Goal: Transaction & Acquisition: Purchase product/service

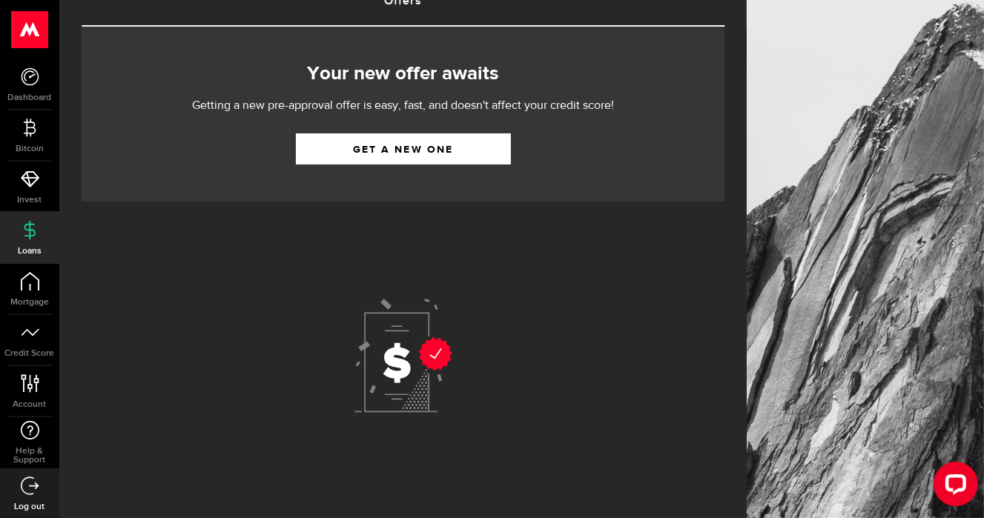
scroll to position [61, 0]
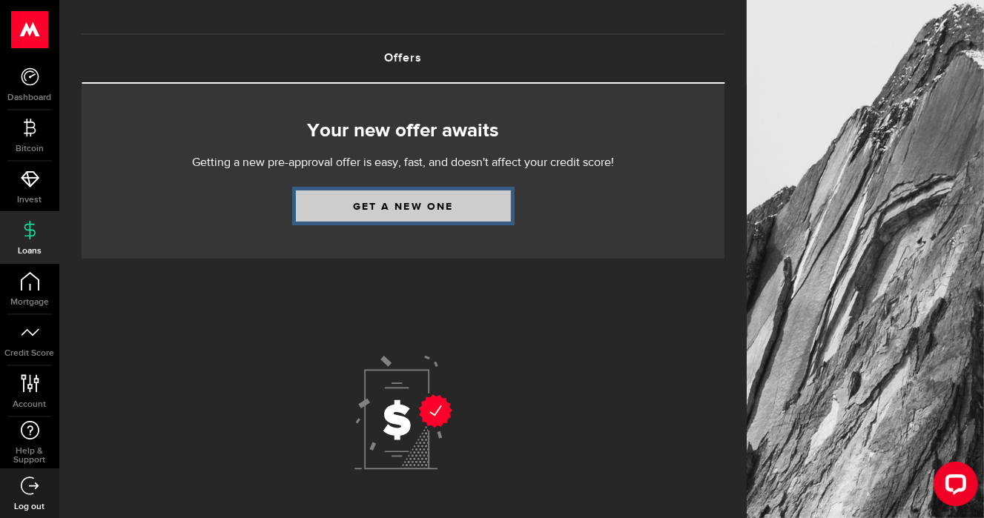
click at [408, 202] on link "Get a new one" at bounding box center [403, 205] width 215 height 31
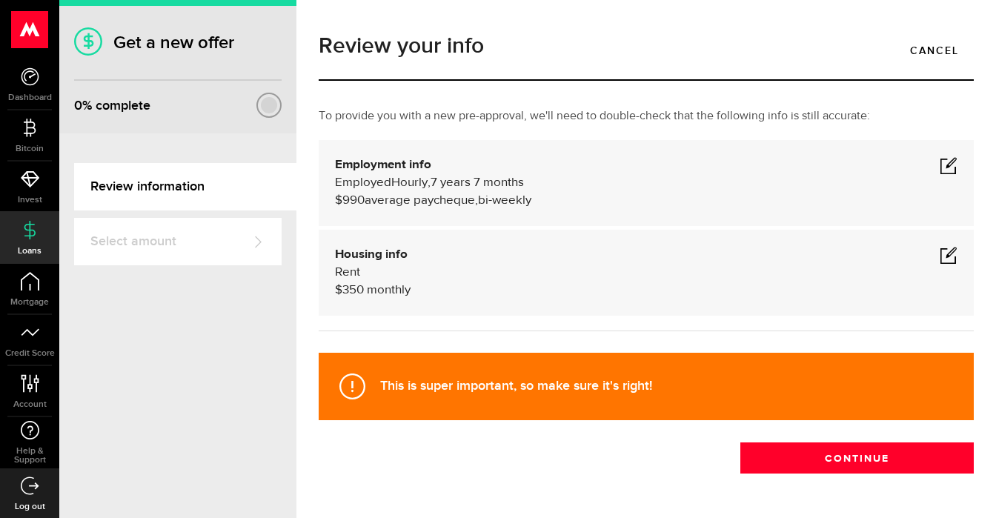
click at [940, 162] on span at bounding box center [949, 165] width 18 height 18
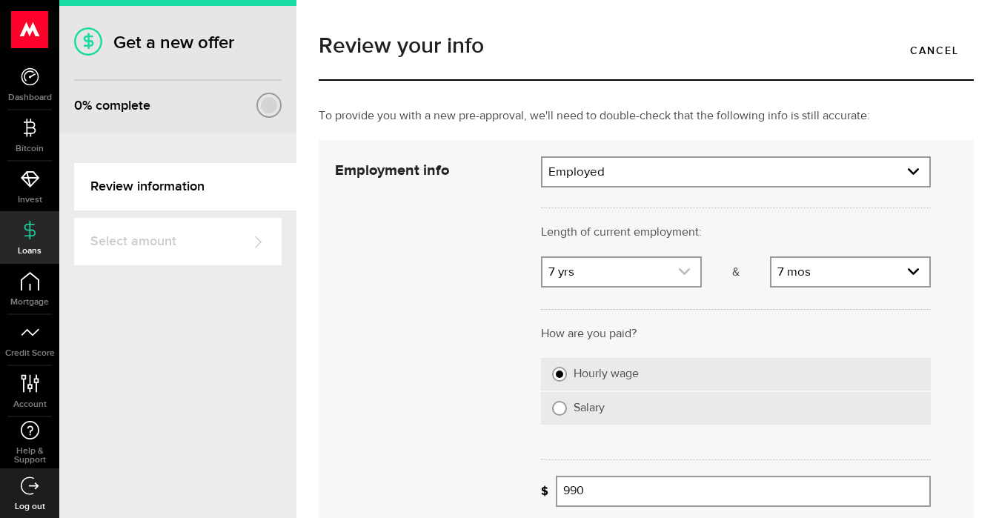
click at [679, 273] on use "expand select" at bounding box center [684, 271] width 11 height 7
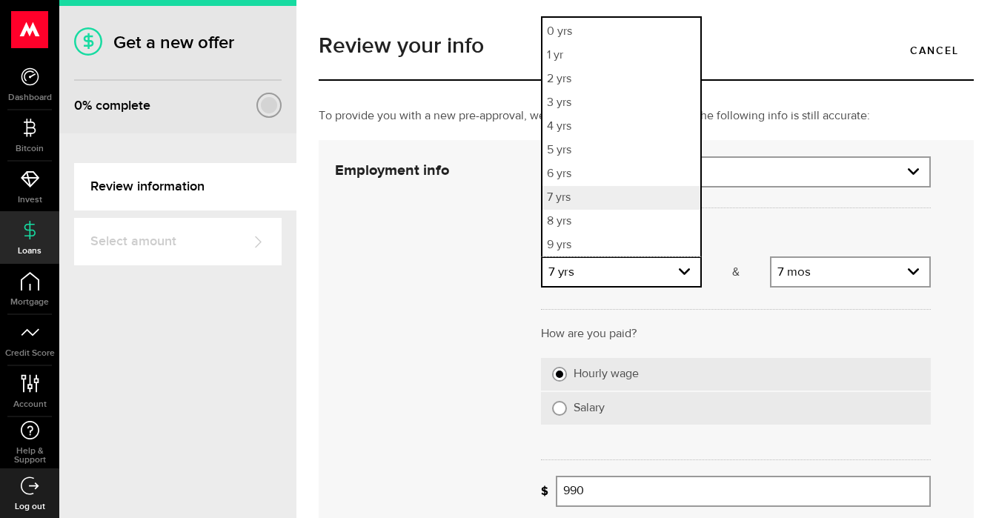
scroll to position [45, 0]
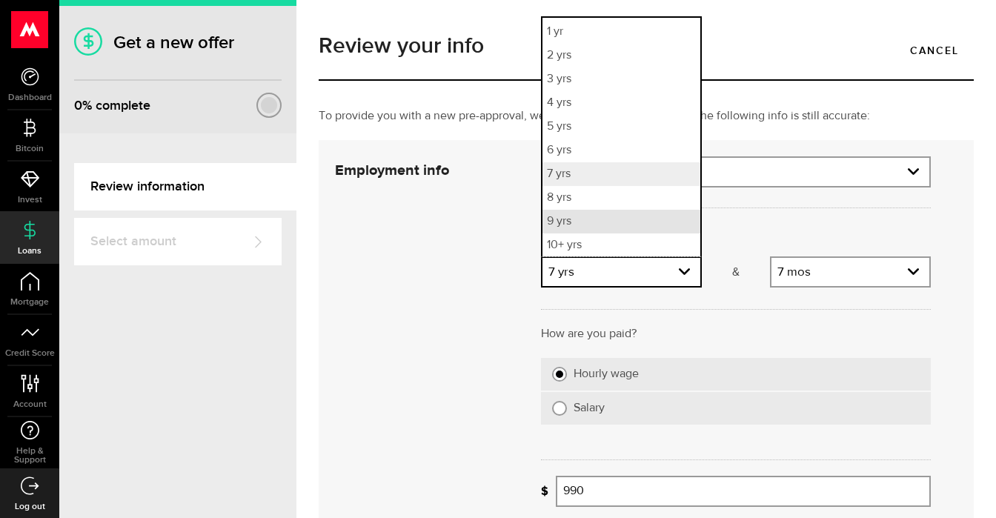
click at [573, 221] on li "9 yrs" at bounding box center [622, 222] width 158 height 24
select select "9"
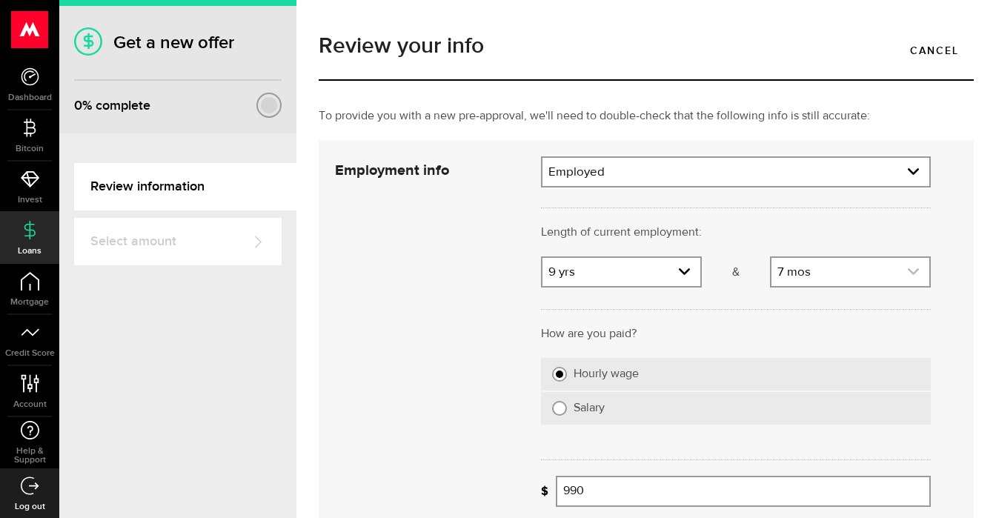
click at [908, 273] on use "expand select" at bounding box center [913, 271] width 11 height 7
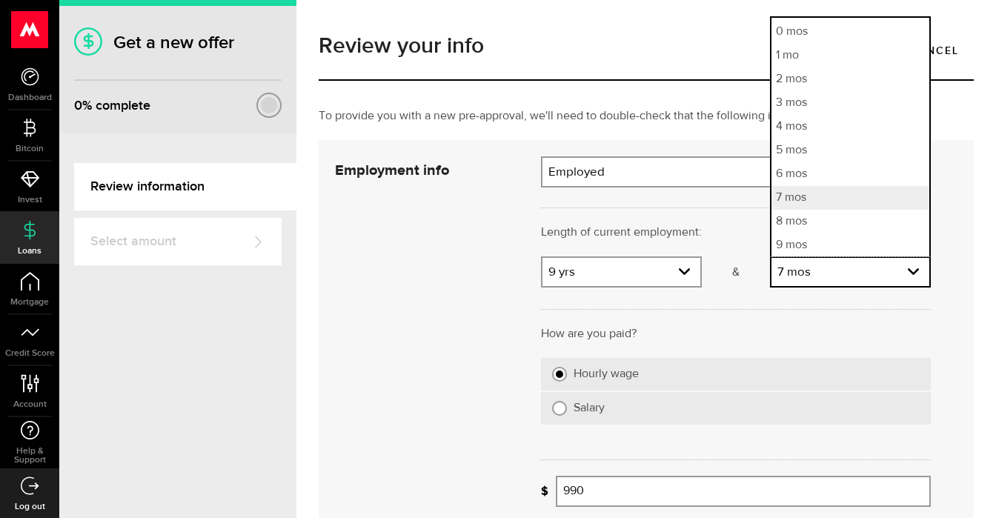
scroll to position [69, 0]
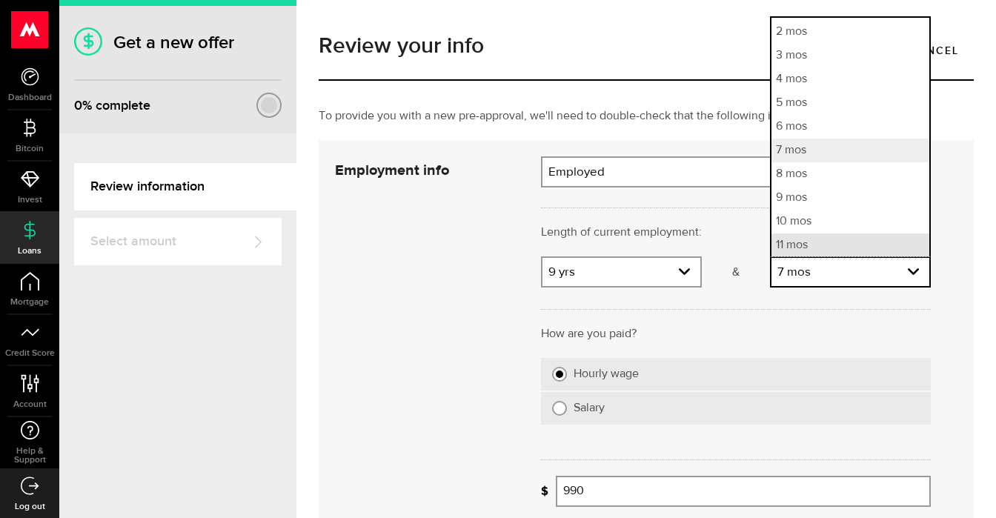
click at [816, 248] on li "11 mos" at bounding box center [851, 245] width 158 height 24
select select "11"
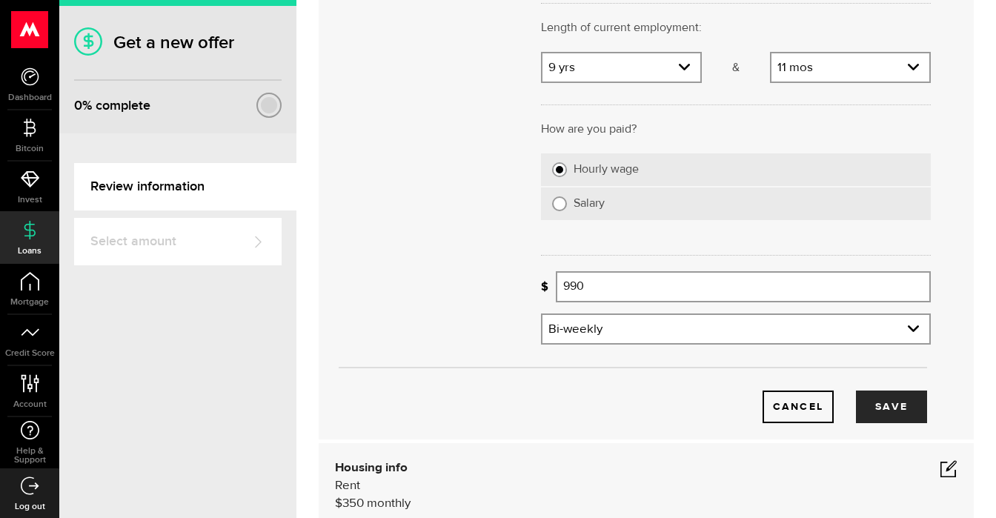
scroll to position [222, 0]
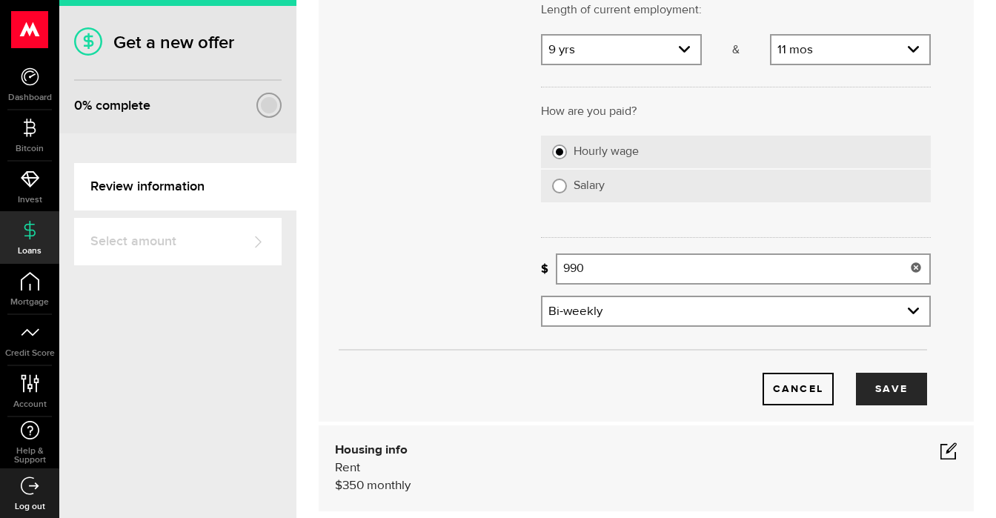
click at [581, 265] on input "990" at bounding box center [743, 268] width 375 height 31
drag, startPoint x: 586, startPoint y: 269, endPoint x: 547, endPoint y: 266, distance: 39.4
click at [547, 266] on div "Missing your paycheque info! 990 Average paycheque" at bounding box center [736, 268] width 390 height 31
click at [676, 263] on input "1191" at bounding box center [743, 268] width 375 height 31
click at [876, 392] on button "Save" at bounding box center [891, 389] width 71 height 33
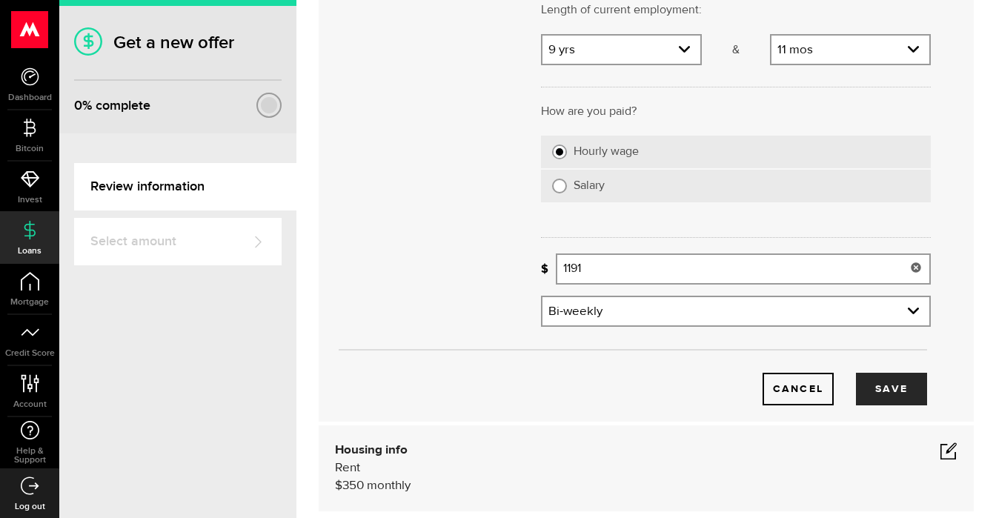
type input "1,191"
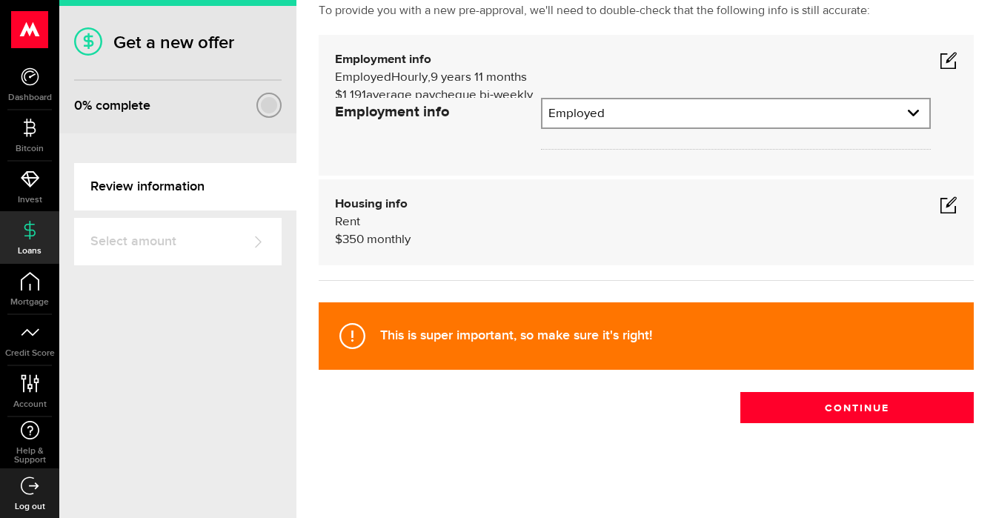
scroll to position [50, 0]
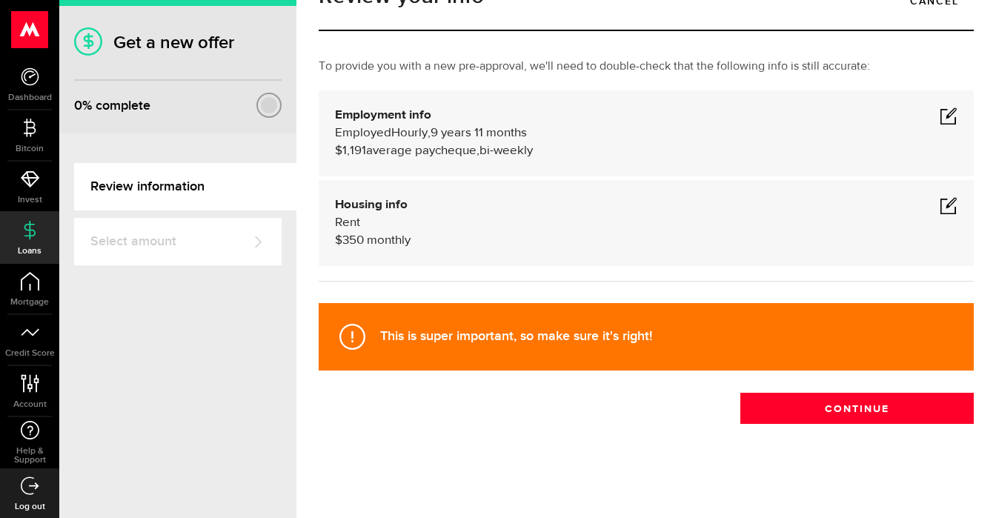
click at [940, 202] on span at bounding box center [949, 205] width 18 height 18
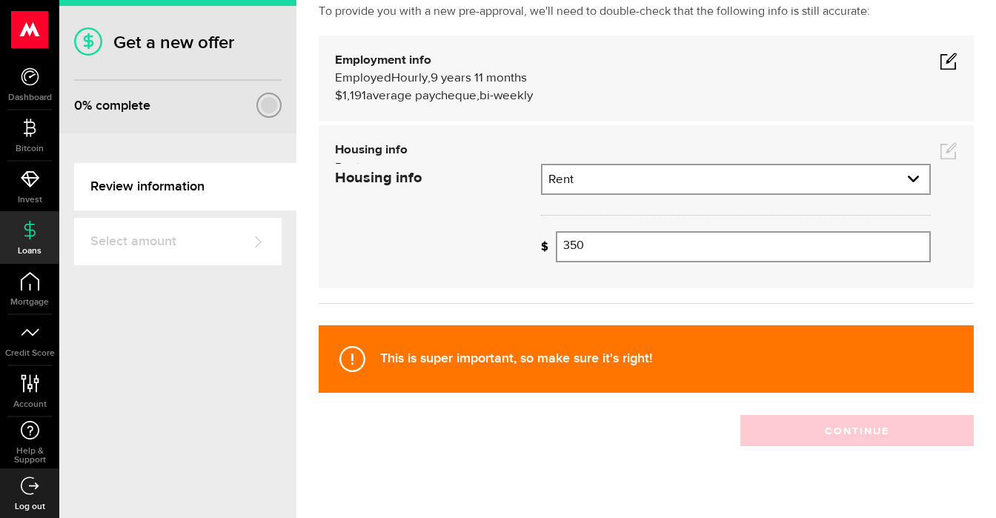
scroll to position [105, 0]
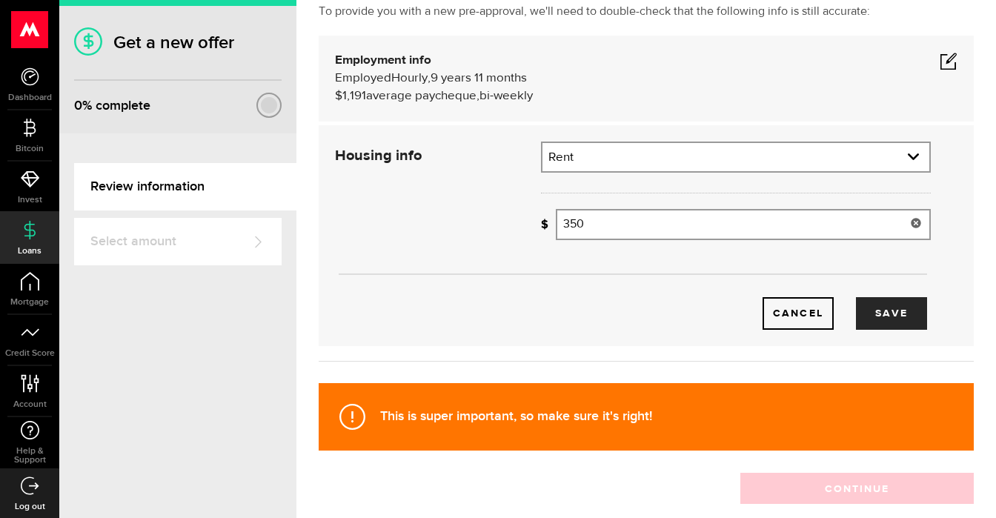
click at [590, 225] on input "350" at bounding box center [743, 224] width 375 height 31
type input "3"
type input "600"
click at [881, 314] on button "Save" at bounding box center [891, 313] width 71 height 33
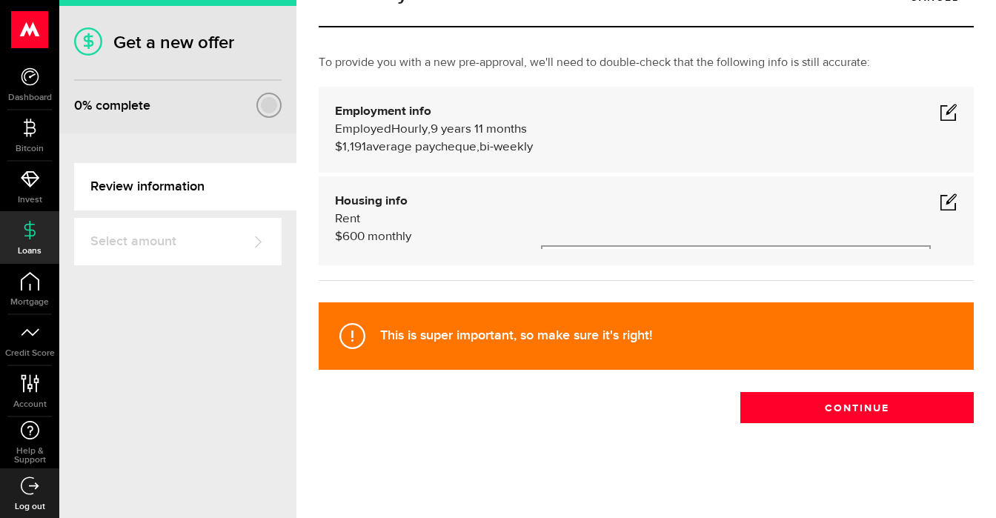
scroll to position [50, 0]
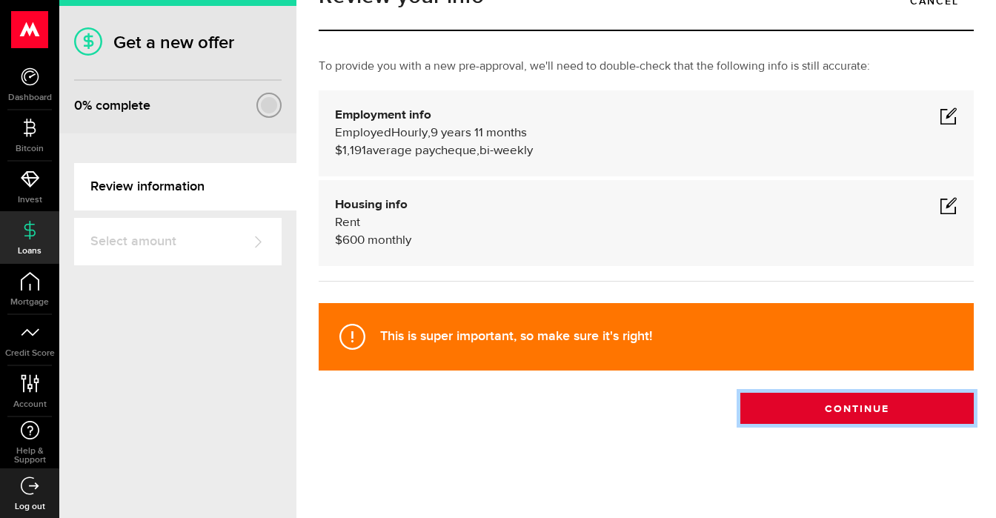
click at [818, 413] on button "Continue" at bounding box center [856, 408] width 233 height 31
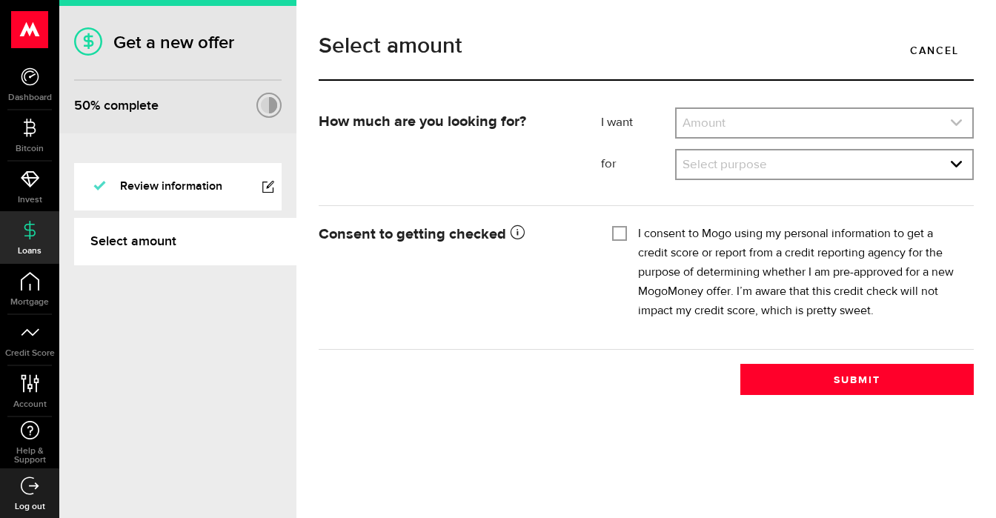
click at [955, 125] on use "expand select" at bounding box center [956, 122] width 11 height 7
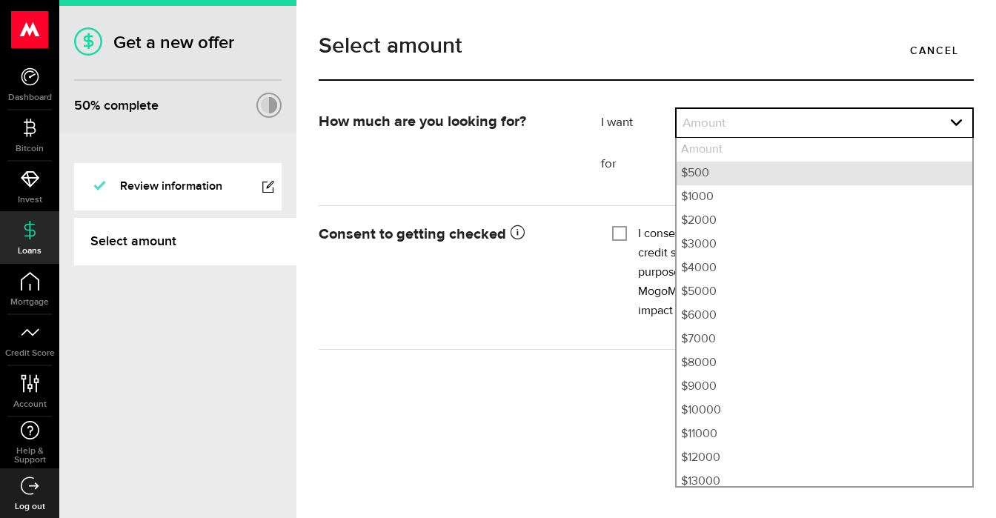
click at [714, 174] on li "$500" at bounding box center [825, 174] width 296 height 24
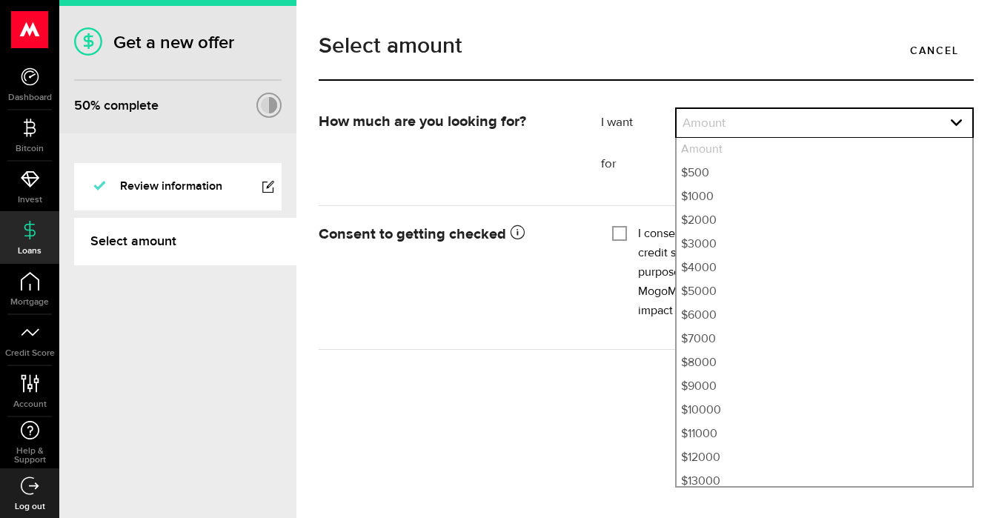
select select "500"
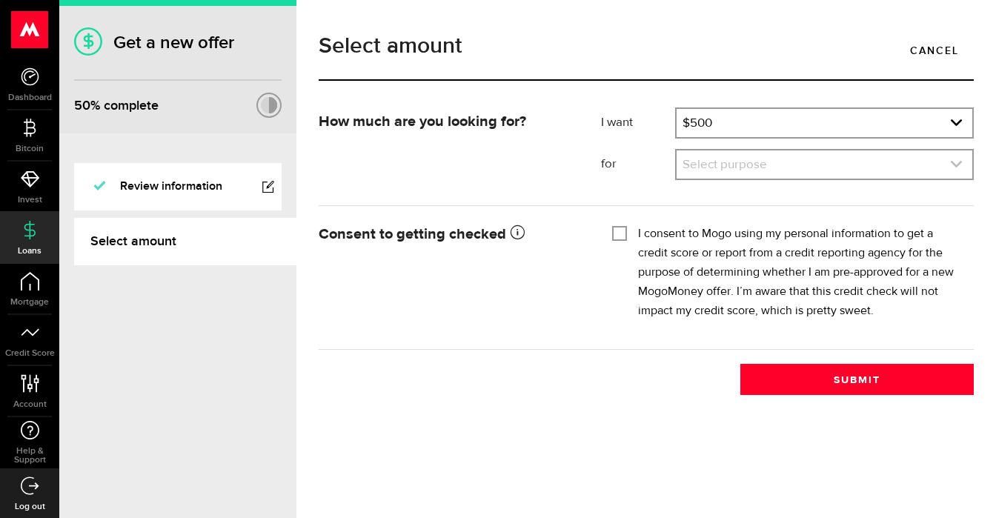
click at [958, 168] on icon "expand select" at bounding box center [956, 164] width 13 height 13
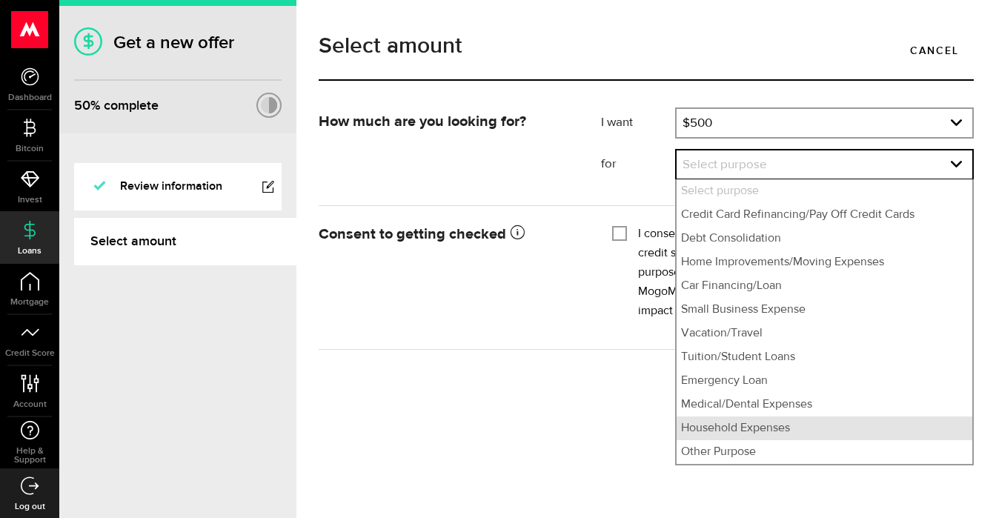
click at [763, 426] on li "Household Expenses" at bounding box center [825, 429] width 296 height 24
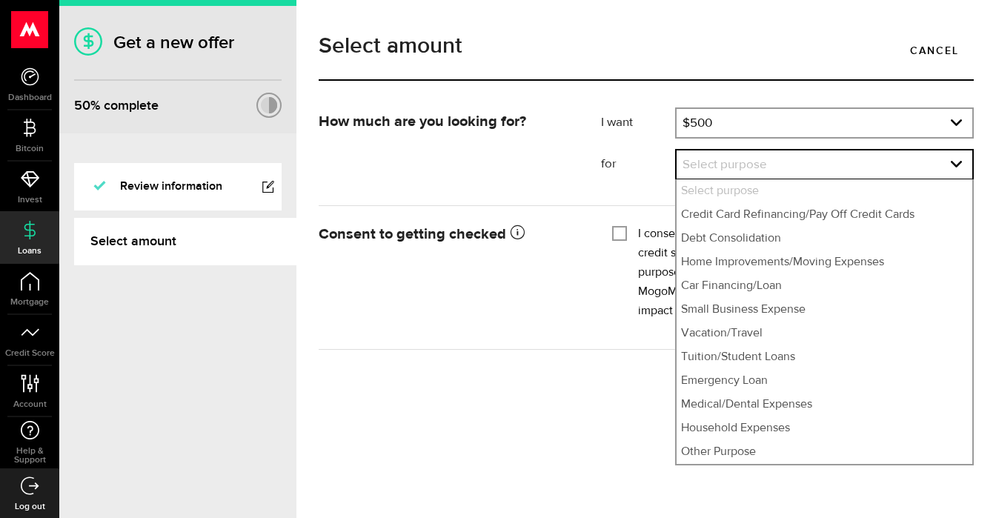
select select "Household Expenses"
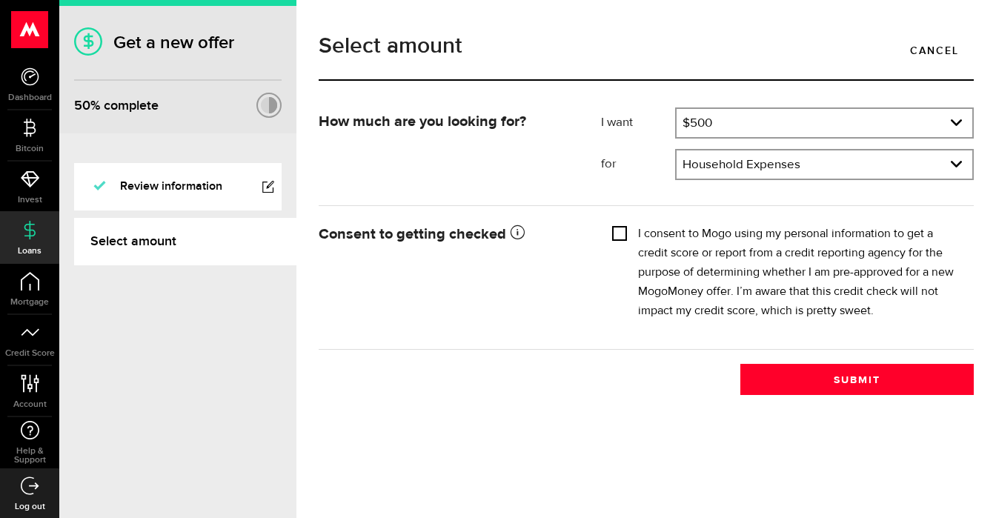
drag, startPoint x: 622, startPoint y: 233, endPoint x: 557, endPoint y: 372, distance: 153.5
click at [623, 234] on input "I consent to Mogo using my personal information to get a credit score or report…" at bounding box center [619, 232] width 15 height 15
checkbox input "true"
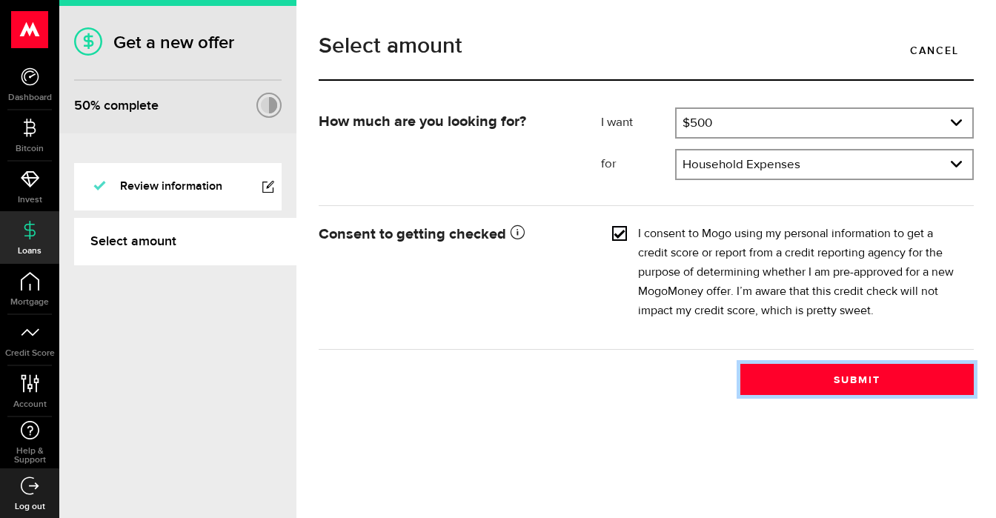
drag, startPoint x: 903, startPoint y: 371, endPoint x: 500, endPoint y: 383, distance: 403.4
click at [901, 371] on button "Submit" at bounding box center [856, 379] width 233 height 31
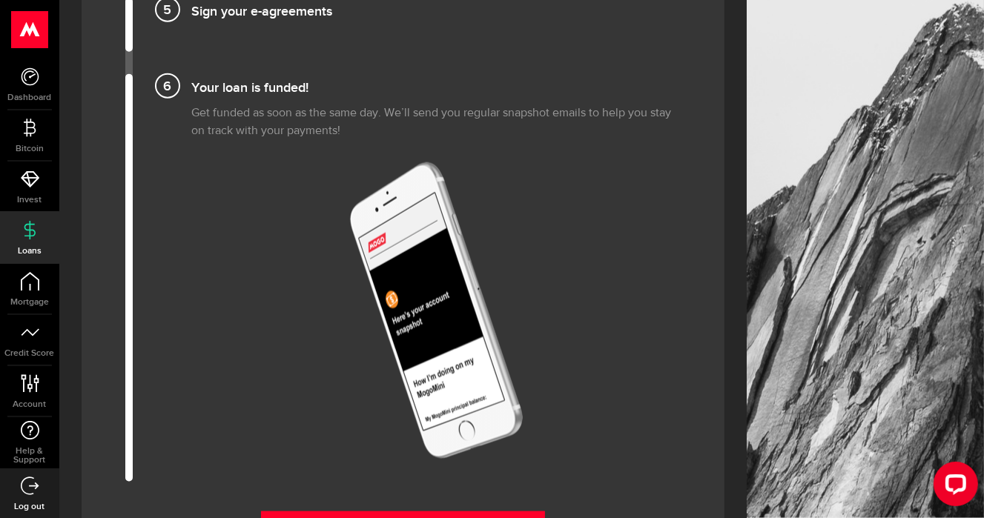
scroll to position [1853, 0]
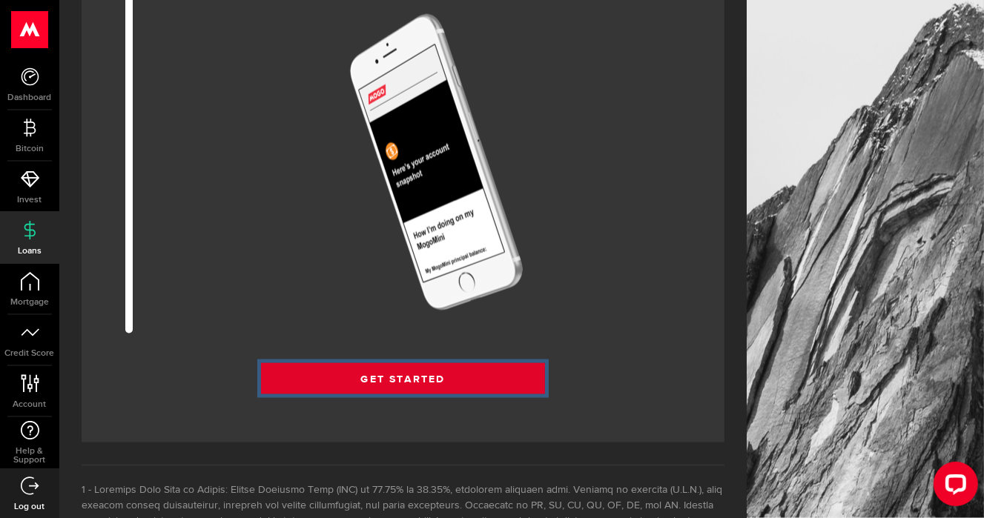
click at [424, 377] on link "Get Started" at bounding box center [403, 378] width 285 height 31
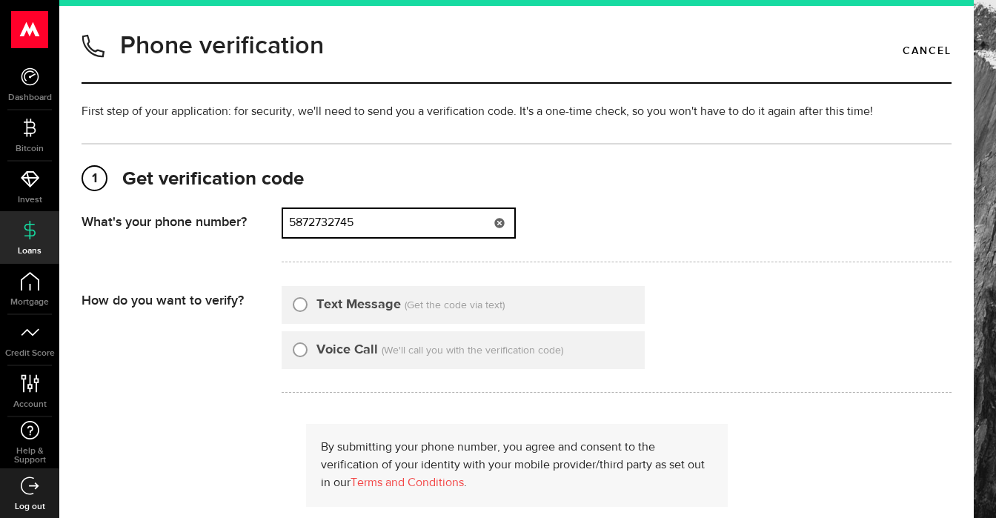
click at [386, 220] on input "5872732745" at bounding box center [398, 223] width 231 height 28
drag, startPoint x: 386, startPoint y: 220, endPoint x: 282, endPoint y: 229, distance: 104.9
click at [282, 229] on div "That doesn't look like a valid phone number. Try again? 5872732745 (000) 000-00…" at bounding box center [399, 223] width 234 height 31
type input "4033919324"
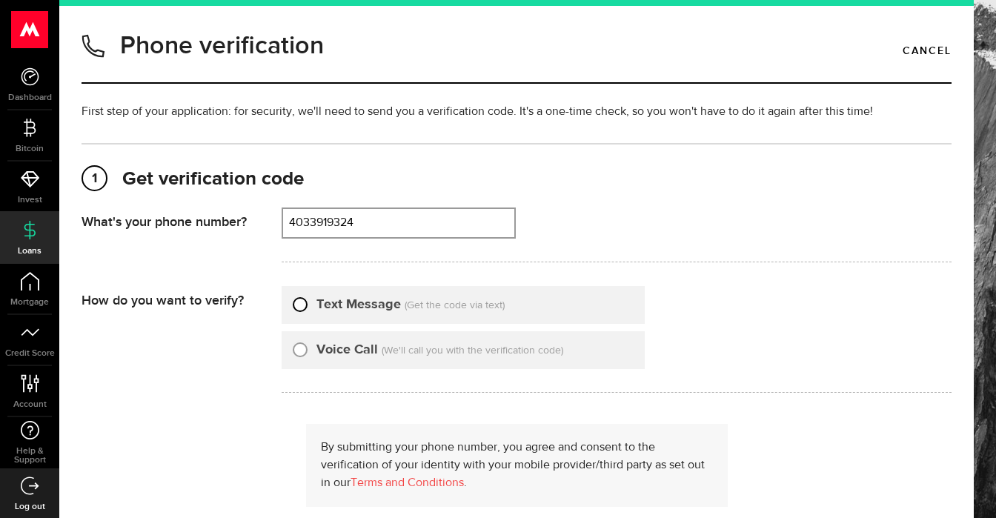
click at [301, 298] on input "Text Message" at bounding box center [300, 302] width 15 height 15
radio input "true"
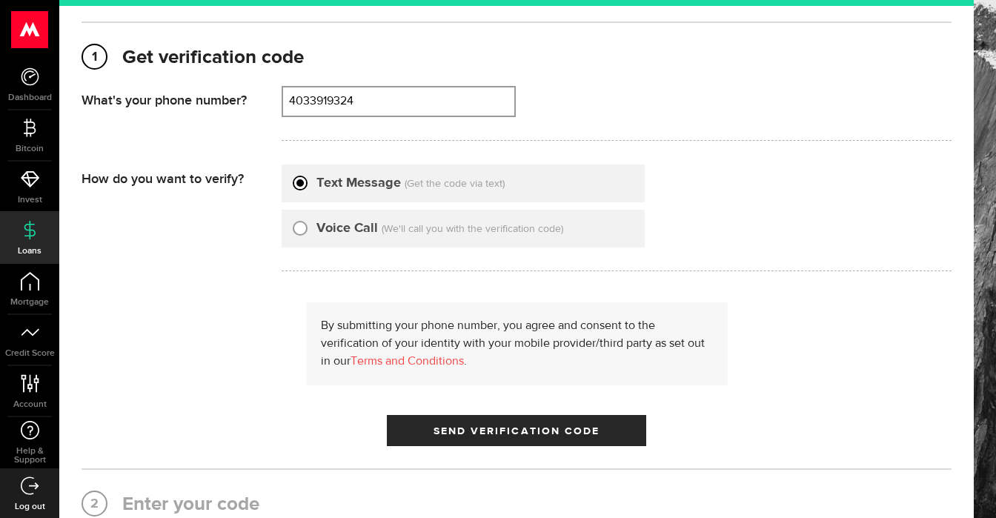
scroll to position [148, 0]
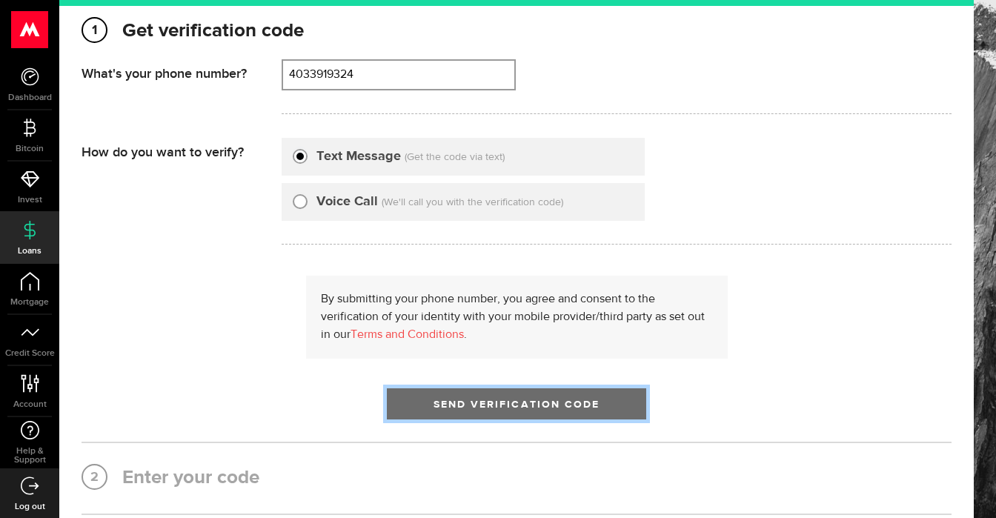
click at [559, 405] on span "Send Verification Code" at bounding box center [517, 404] width 167 height 10
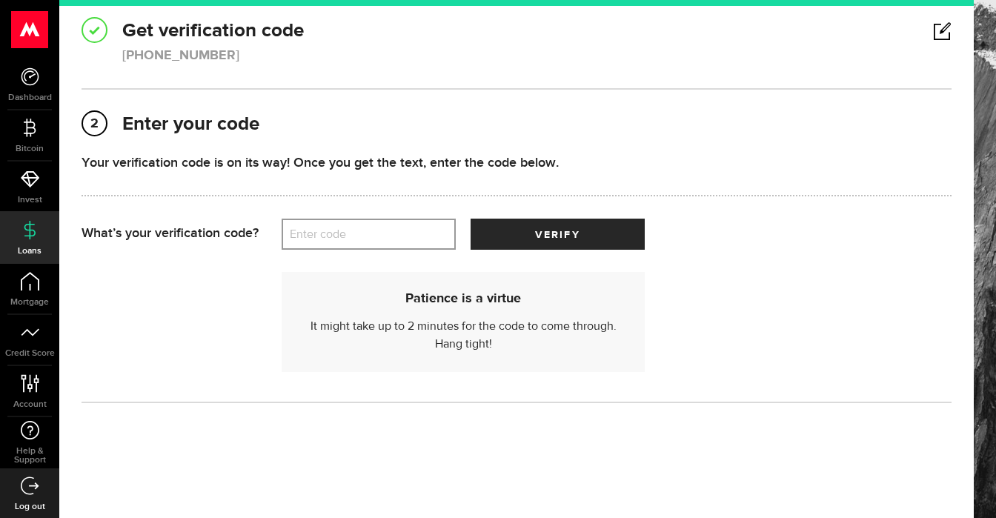
scroll to position [0, 0]
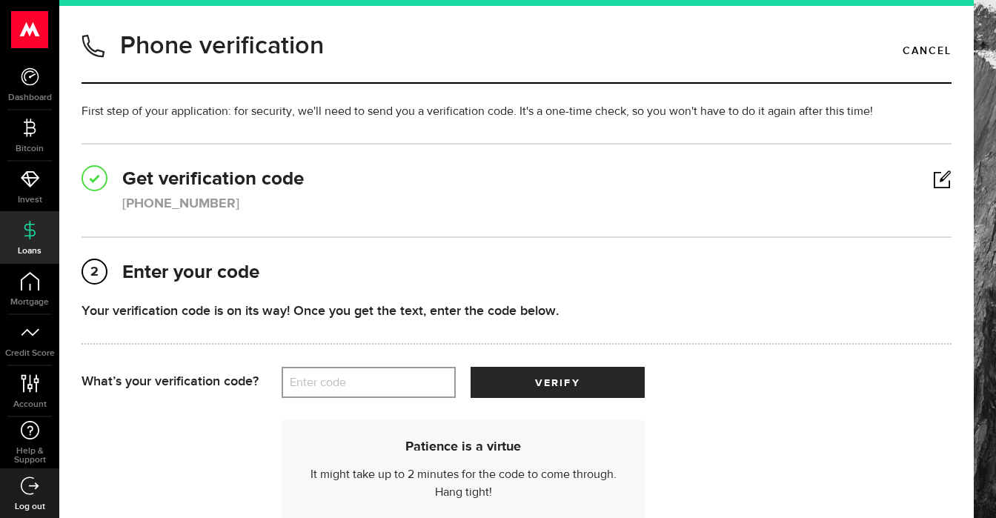
click at [348, 379] on label "Enter code" at bounding box center [369, 383] width 174 height 30
click at [348, 379] on input "Enter code" at bounding box center [369, 382] width 174 height 31
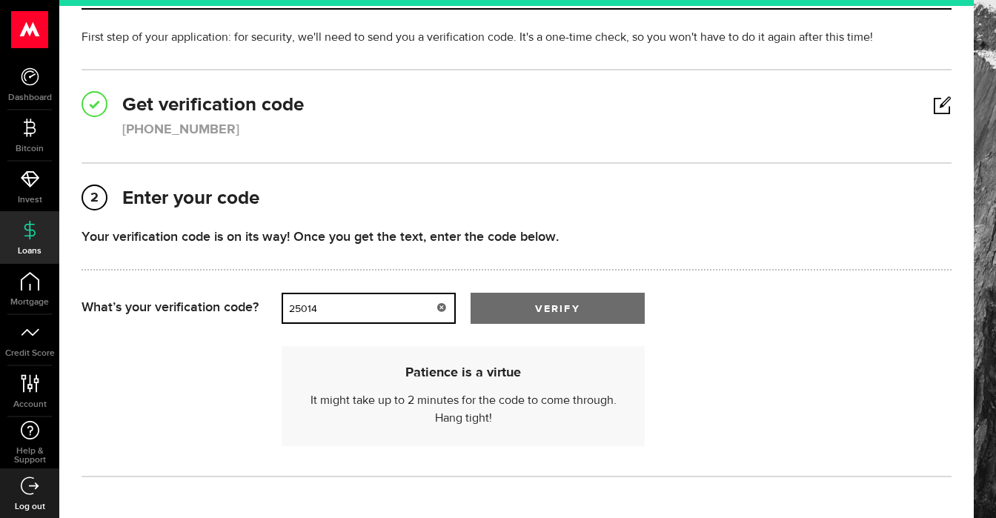
type input "25014"
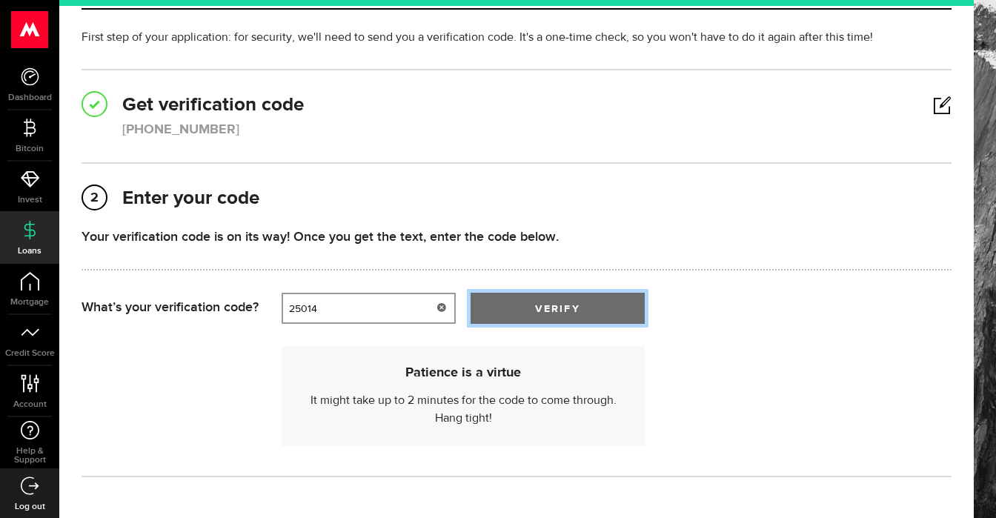
click at [569, 304] on span "verify" at bounding box center [557, 309] width 44 height 10
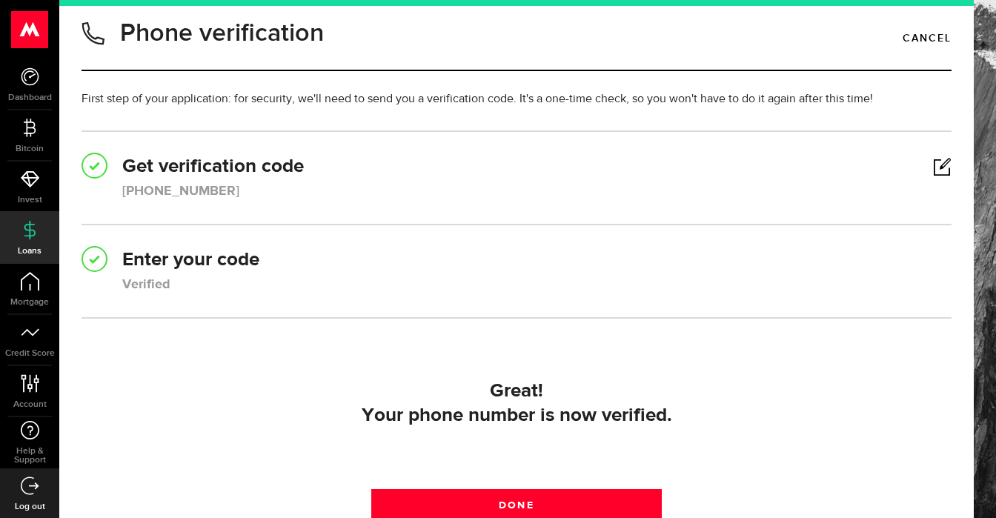
scroll to position [0, 0]
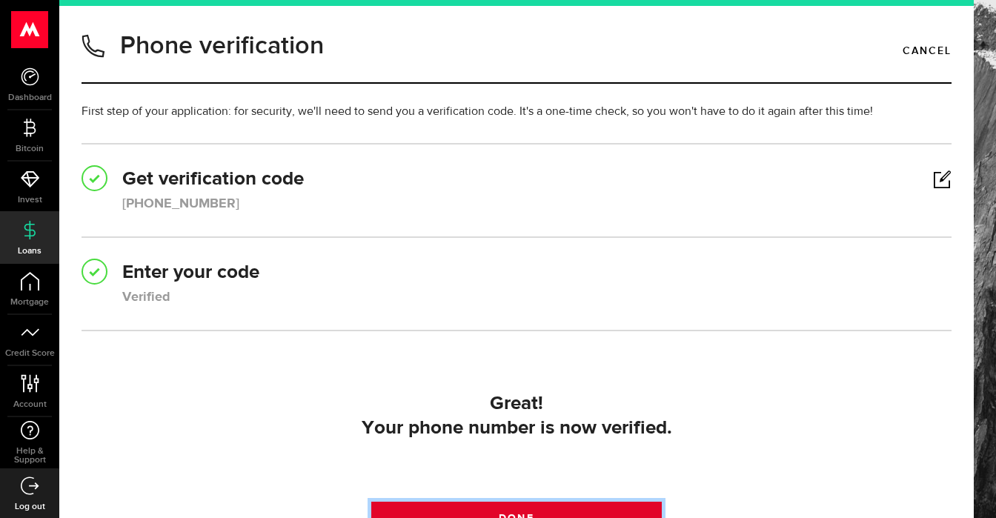
click at [526, 505] on link "Done" at bounding box center [516, 517] width 290 height 31
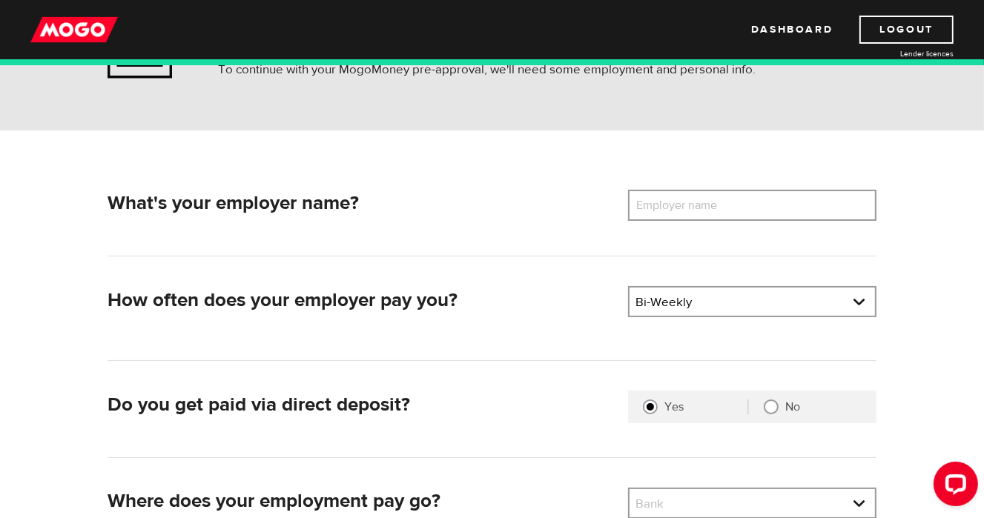
scroll to position [74, 0]
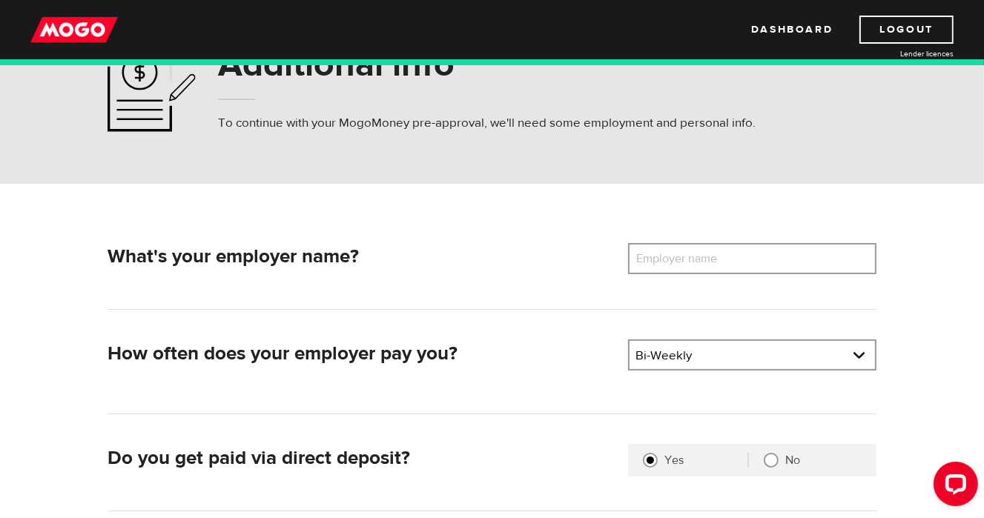
click at [678, 257] on label "Employer name" at bounding box center [687, 258] width 119 height 31
click at [678, 257] on input "Employer name" at bounding box center [752, 258] width 248 height 31
type input "Sobeys Gaetz South"
click at [534, 262] on h2 "What's your employer name?" at bounding box center [361, 256] width 508 height 23
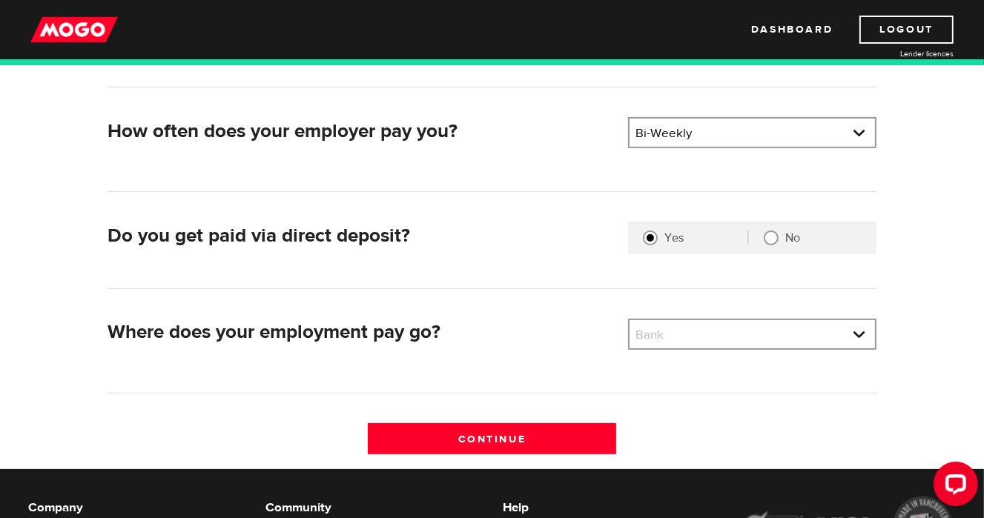
scroll to position [371, 0]
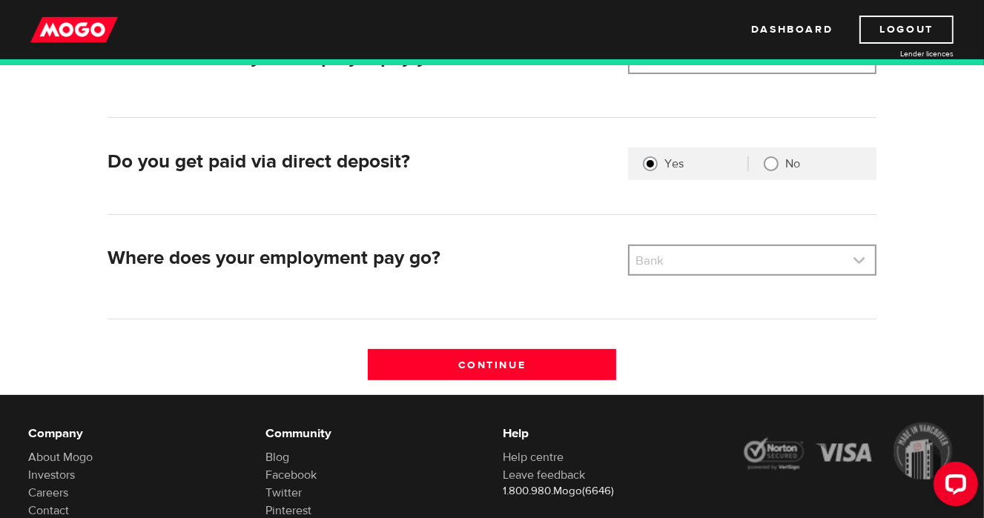
click at [860, 260] on link at bounding box center [751, 260] width 245 height 28
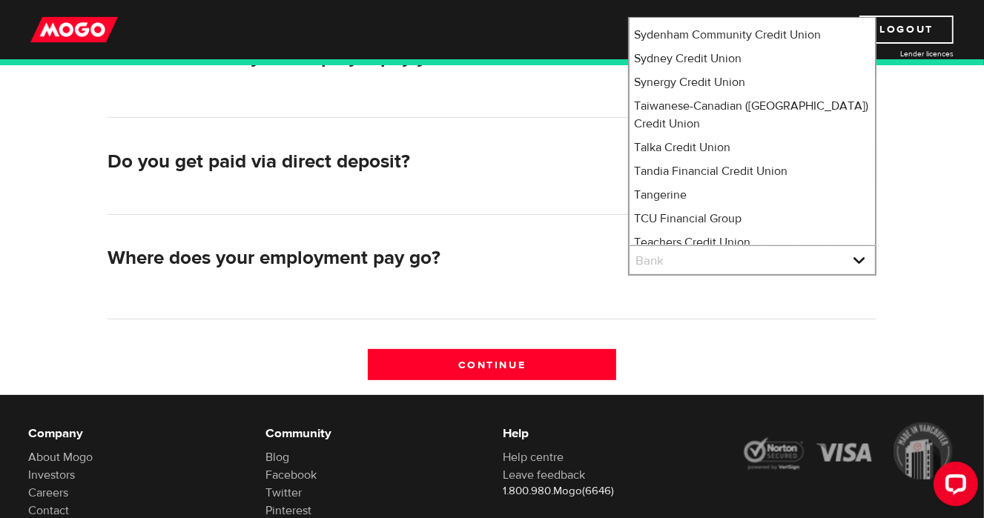
scroll to position [10826, 0]
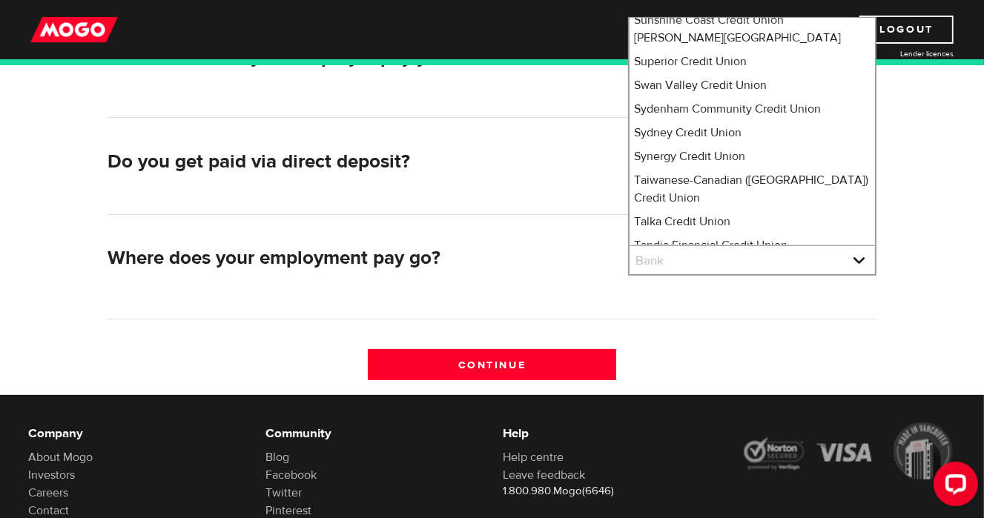
click at [672, 257] on li "Tangerine" at bounding box center [751, 269] width 245 height 24
select select "235"
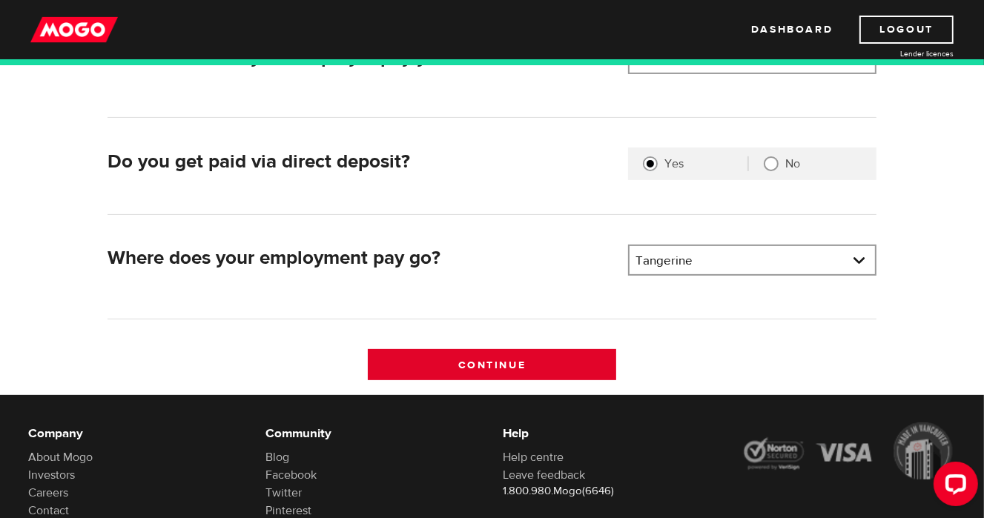
click at [518, 362] on input "Continue" at bounding box center [492, 364] width 248 height 31
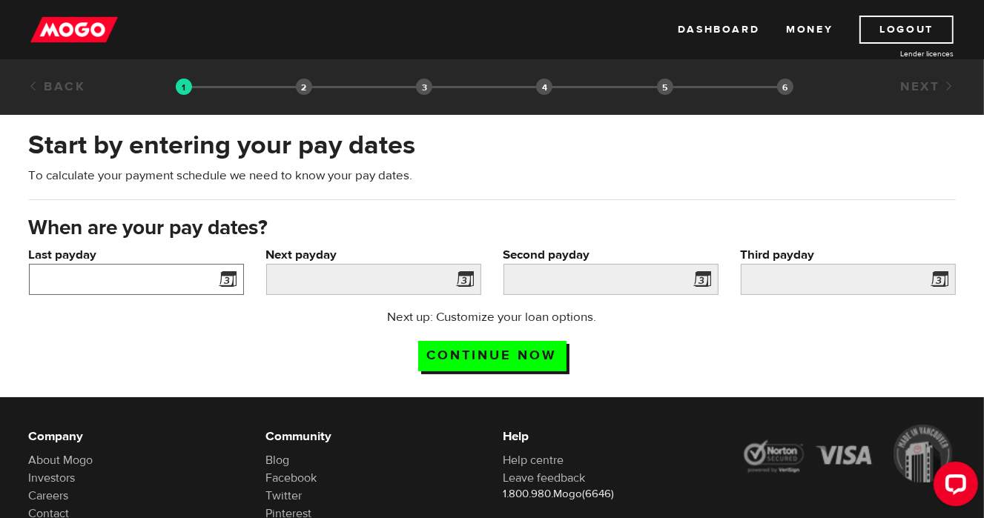
click at [84, 284] on input "Last payday" at bounding box center [136, 279] width 215 height 31
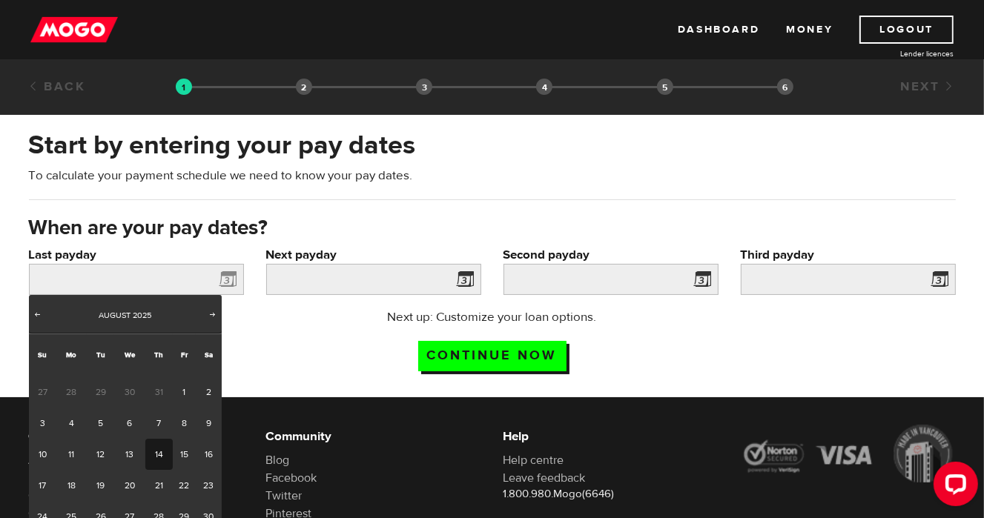
click at [160, 454] on link "14" at bounding box center [158, 454] width 27 height 31
type input "2025/08/14"
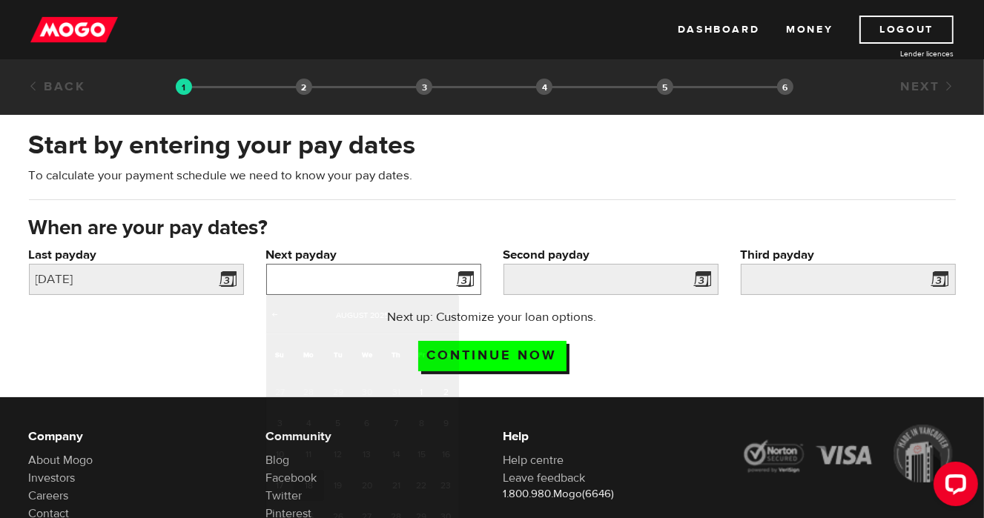
click at [359, 272] on input "Next payday" at bounding box center [373, 279] width 215 height 31
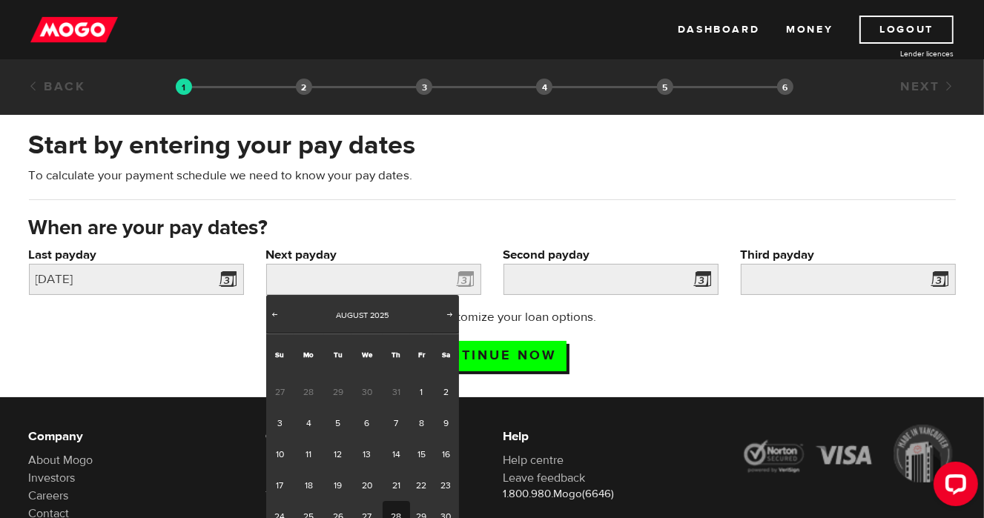
click at [397, 509] on link "28" at bounding box center [395, 516] width 27 height 31
type input "2025/08/28"
type input "2025/9/11"
type input "2025/9/25"
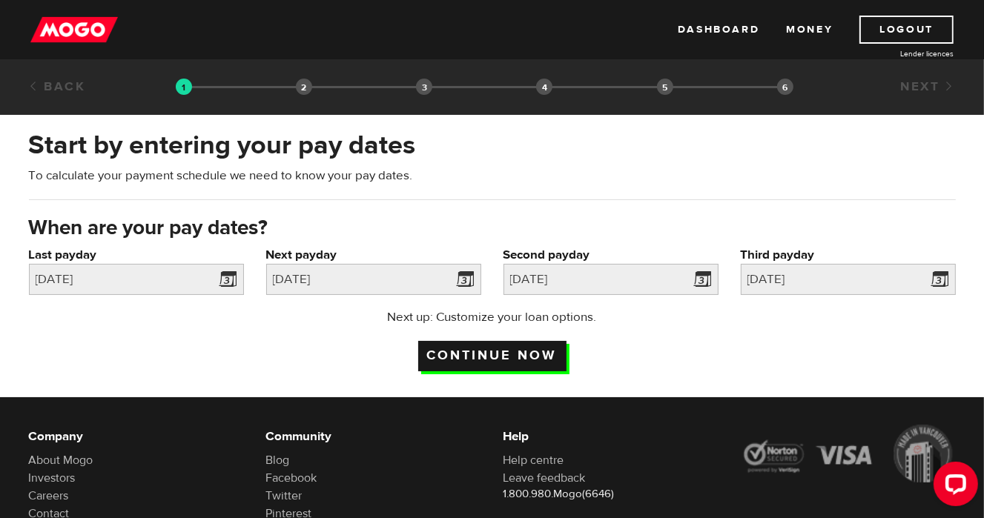
click at [488, 355] on input "Continue now" at bounding box center [492, 356] width 148 height 30
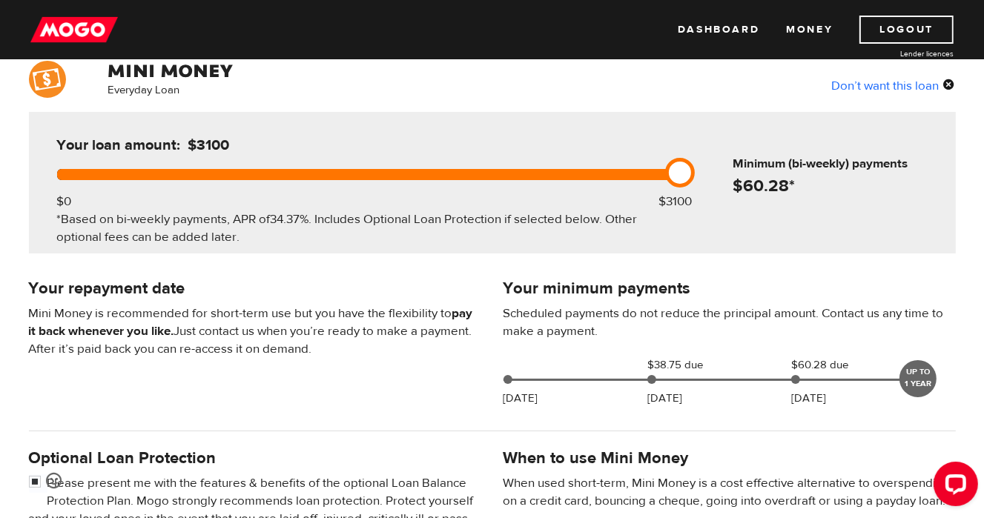
scroll to position [148, 0]
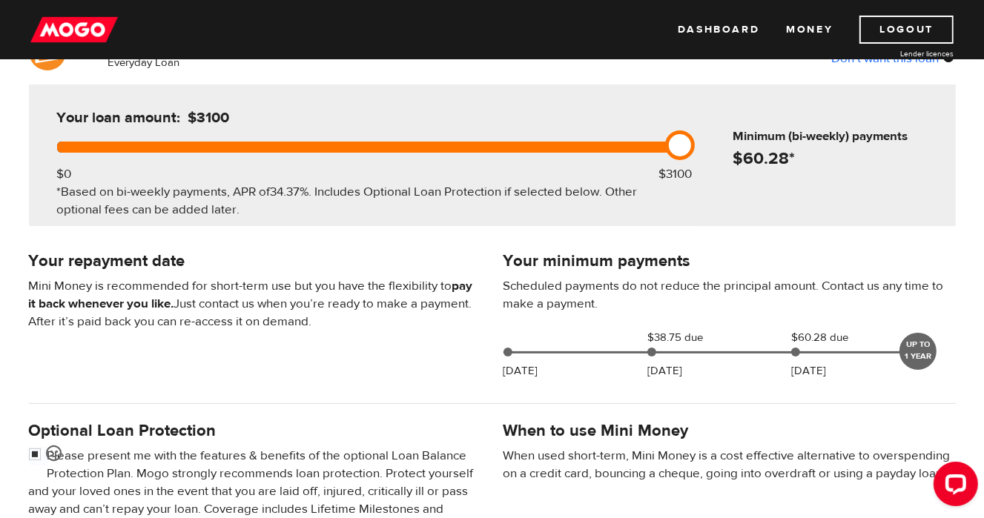
click at [382, 376] on div "Your minimum payments Scheduled payments do not reduce the principal amount. Co…" at bounding box center [492, 317] width 949 height 139
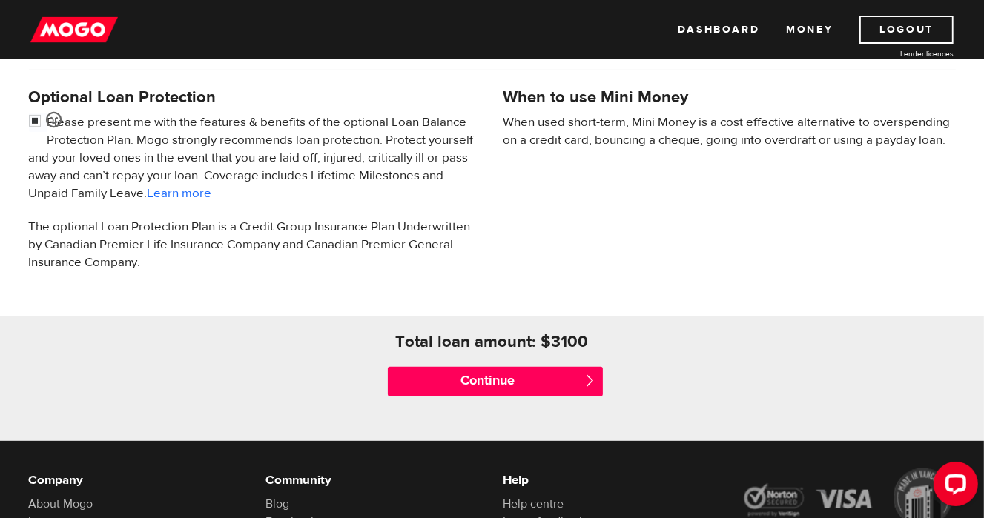
scroll to position [593, 0]
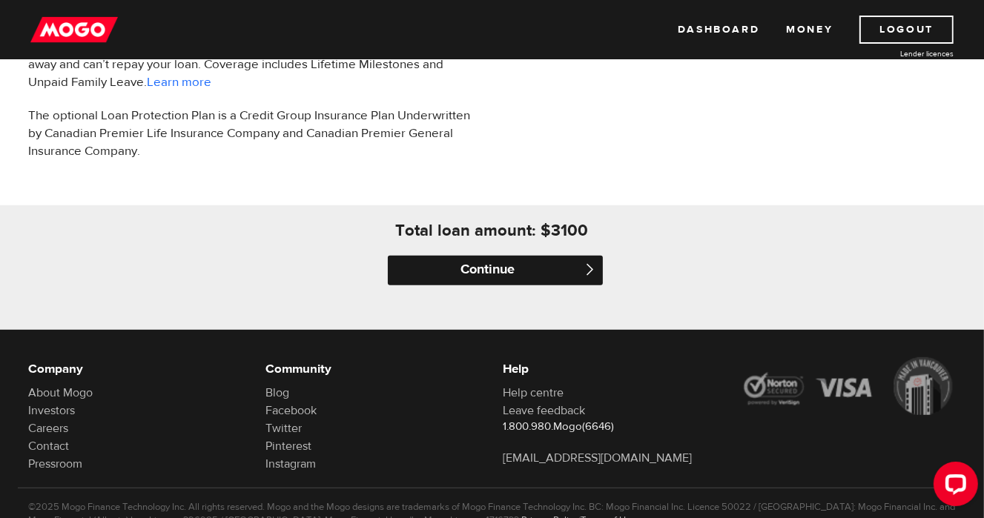
click at [479, 278] on input "Continue" at bounding box center [495, 271] width 215 height 30
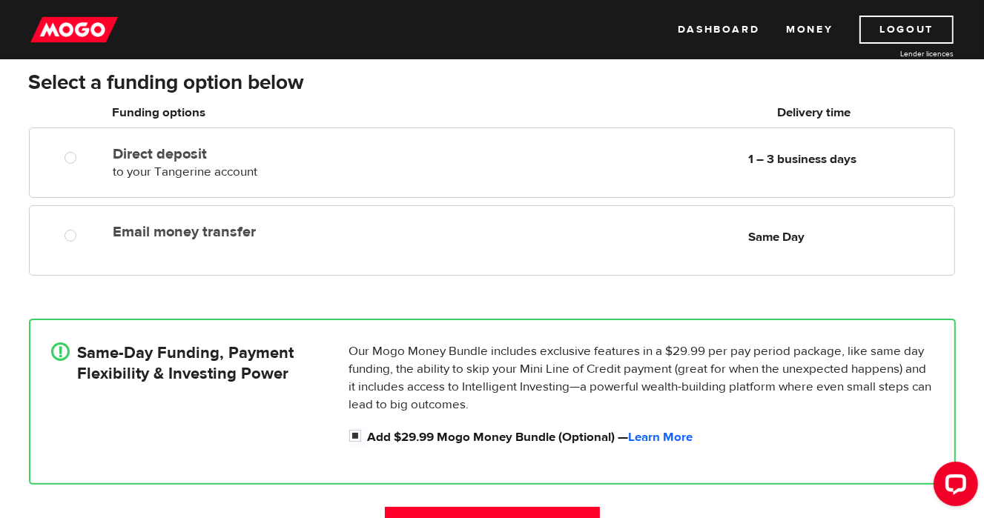
scroll to position [74, 0]
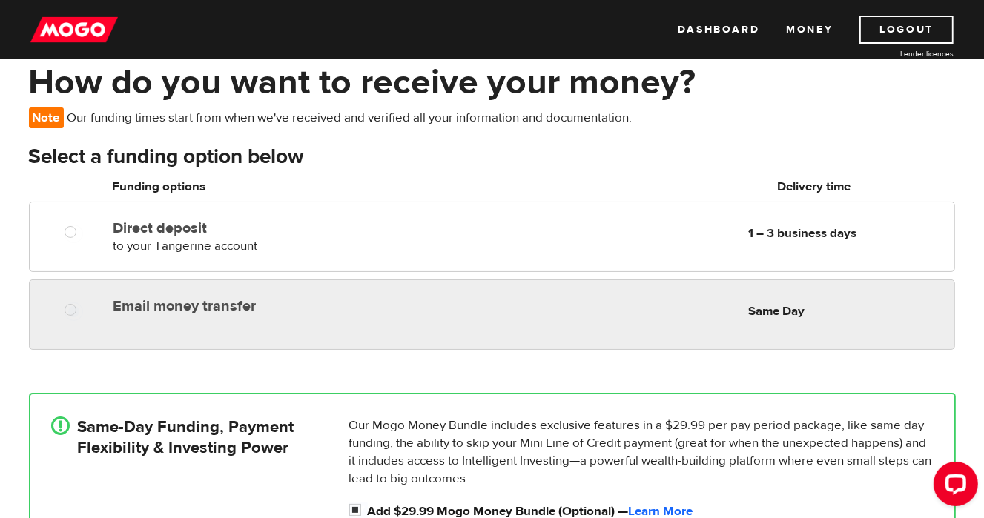
radio input "true"
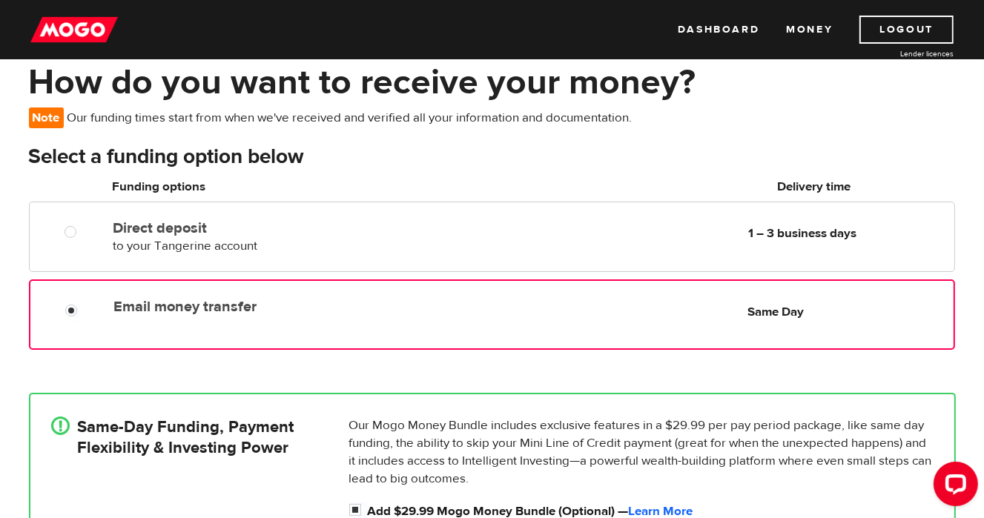
click at [378, 310] on label "Email money transfer" at bounding box center [283, 307] width 340 height 18
click at [84, 310] on input "Email money transfer" at bounding box center [74, 312] width 19 height 19
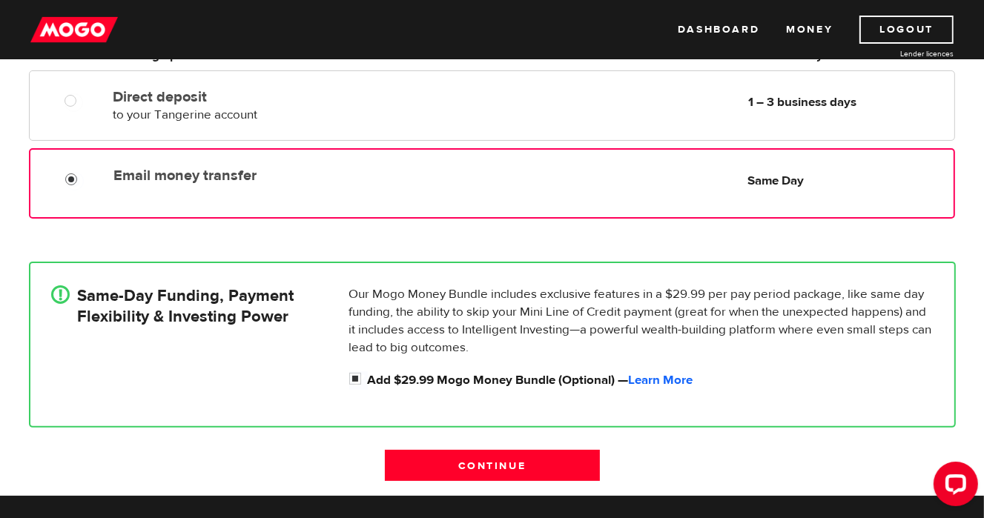
scroll to position [296, 0]
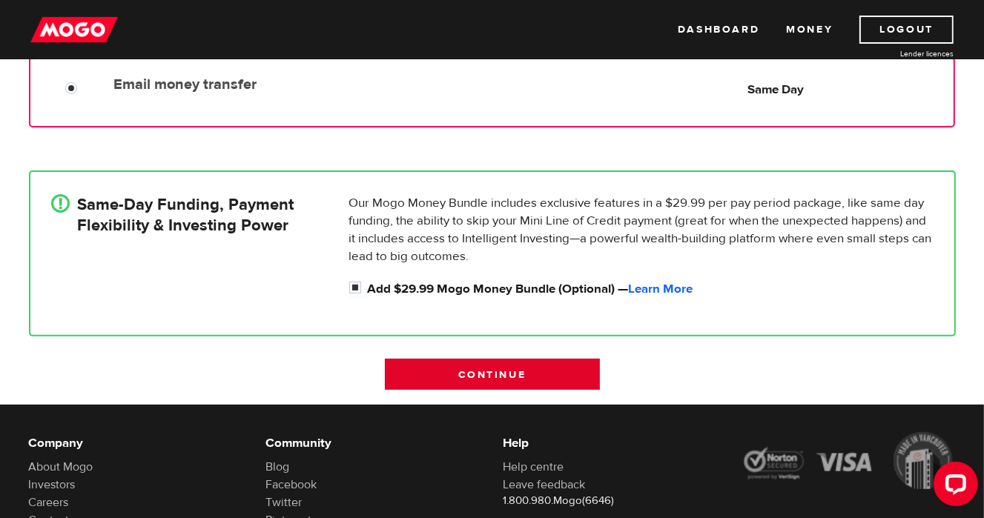
click at [507, 367] on input "Continue" at bounding box center [492, 374] width 215 height 31
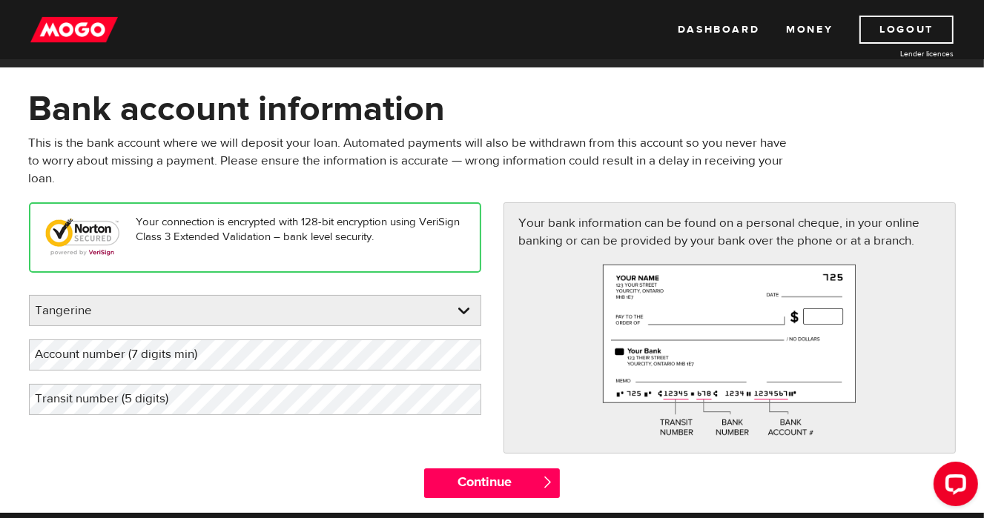
scroll to position [74, 0]
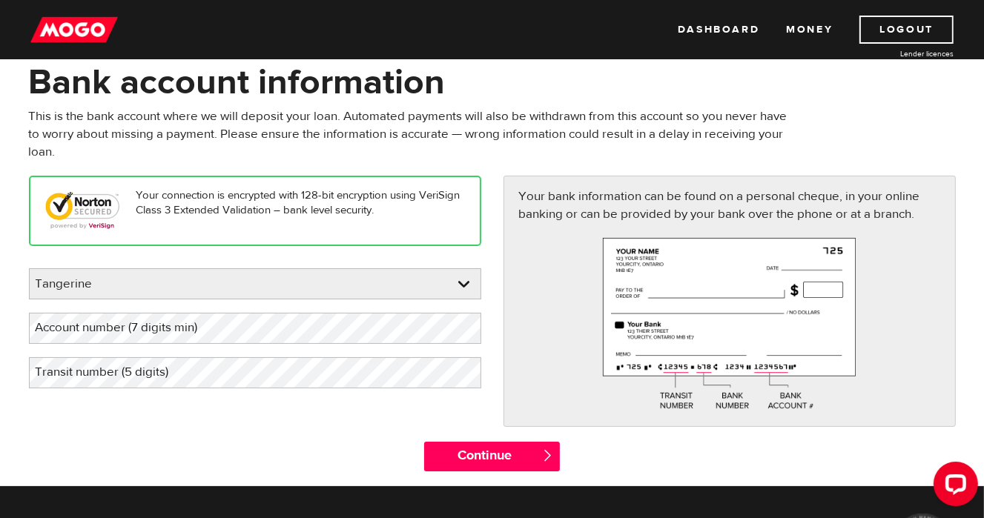
drag, startPoint x: 116, startPoint y: 327, endPoint x: 87, endPoint y: 320, distance: 29.7
click at [87, 320] on label "Account number (7 digits min)" at bounding box center [128, 328] width 199 height 30
drag, startPoint x: 72, startPoint y: 325, endPoint x: 323, endPoint y: 291, distance: 253.6
click at [225, 335] on label "Account number (7 digits min)" at bounding box center [128, 328] width 199 height 30
click at [137, 328] on label "Account number (7 digits min)" at bounding box center [128, 328] width 199 height 30
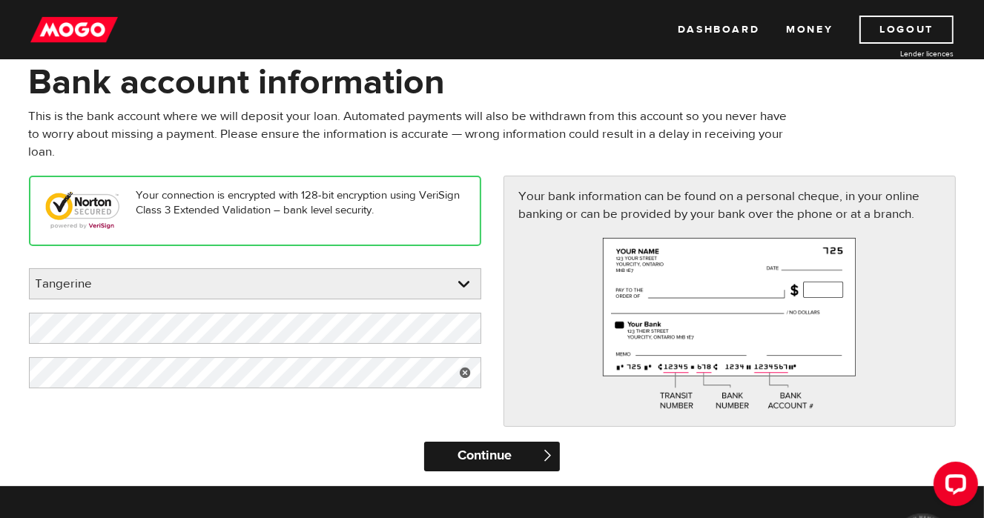
click at [469, 454] on input "Continue" at bounding box center [492, 457] width 136 height 30
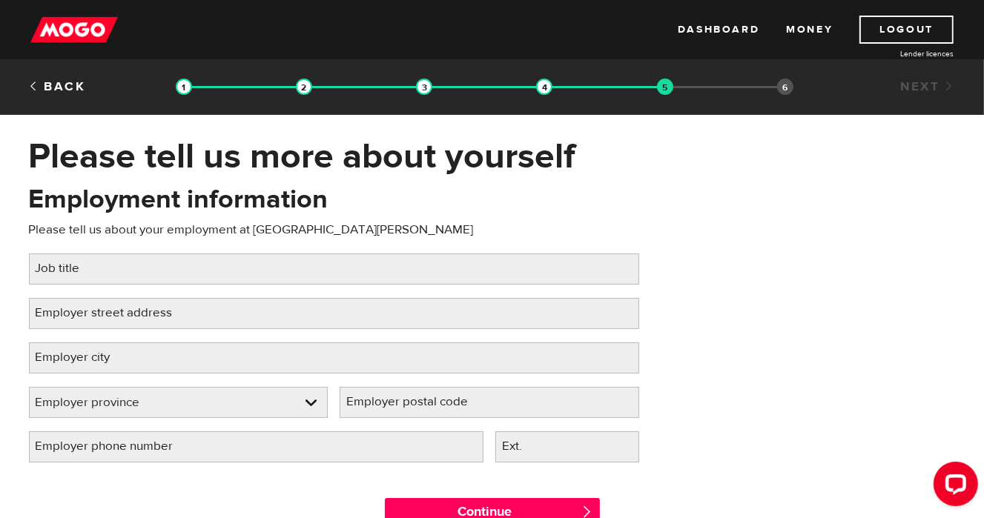
click at [87, 258] on label "Job title" at bounding box center [70, 268] width 82 height 30
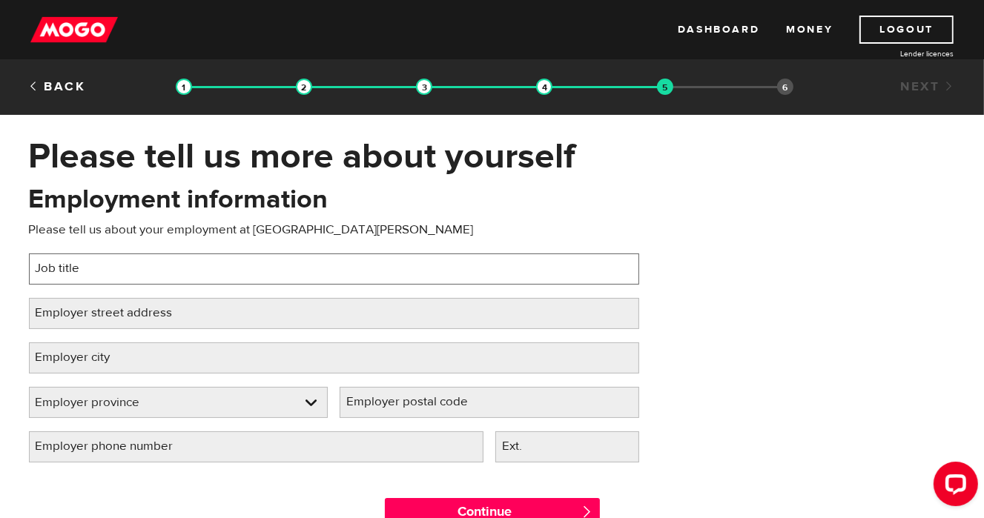
click at [87, 258] on input "Job title" at bounding box center [334, 268] width 610 height 31
type input "Deli Clerk"
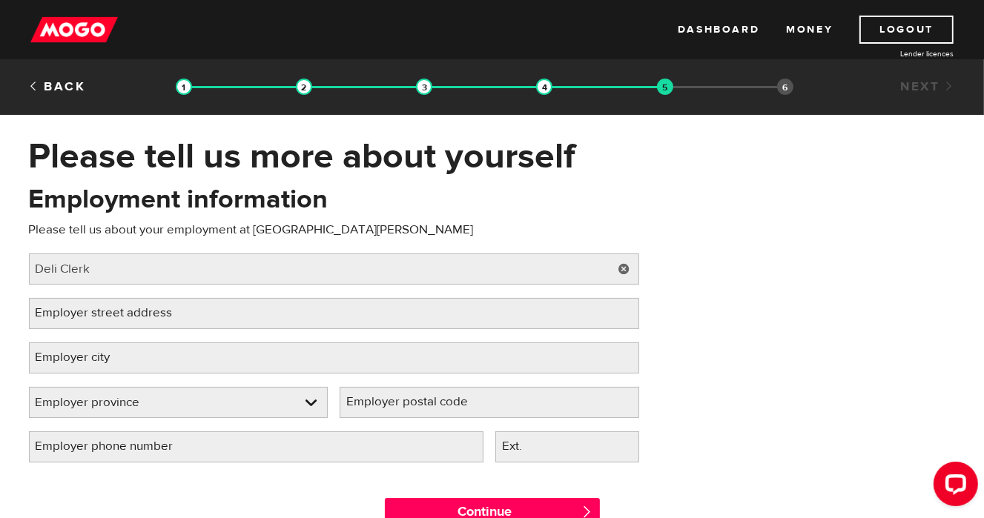
click at [193, 312] on label "Employer street address" at bounding box center [116, 313] width 174 height 30
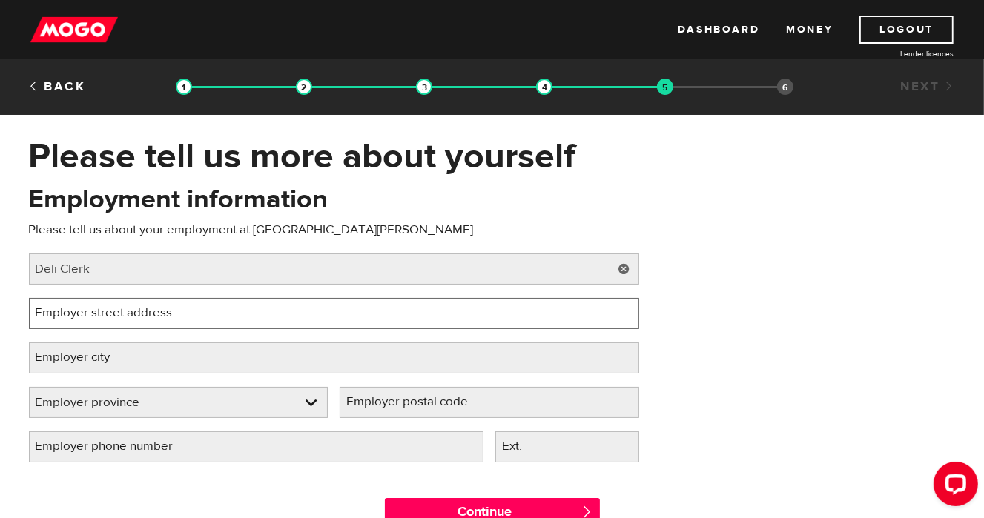
click at [193, 312] on input "Employer street address" at bounding box center [334, 313] width 610 height 31
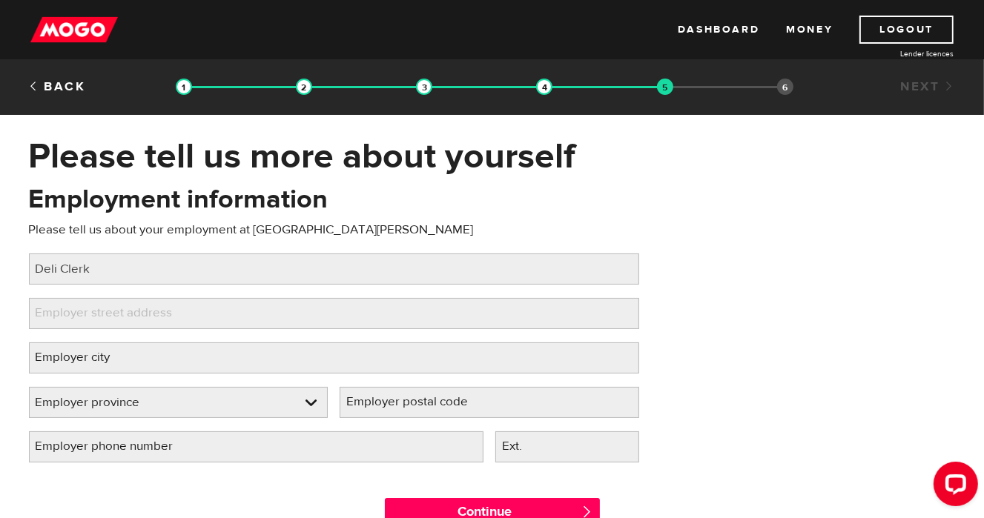
click at [141, 309] on label "Employer street address" at bounding box center [116, 313] width 174 height 30
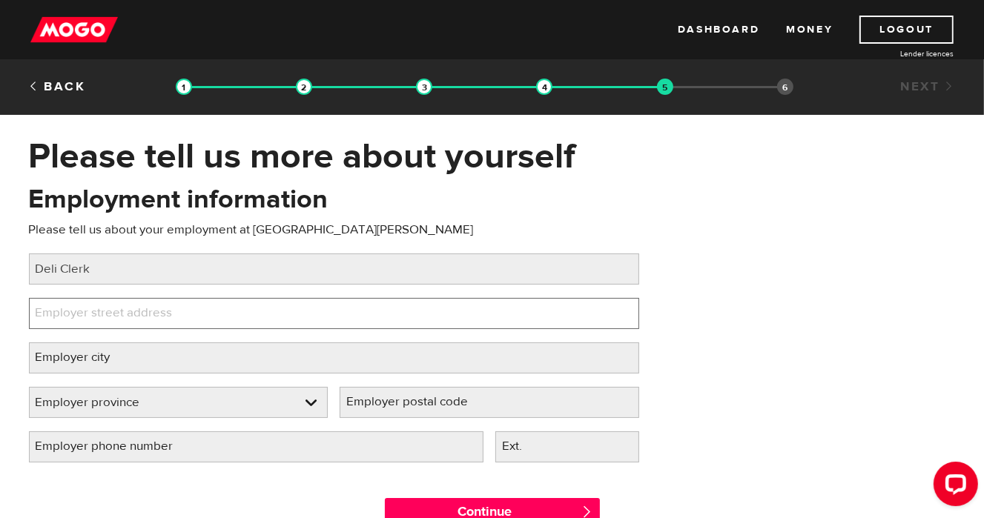
click at [141, 309] on input "Employer street address" at bounding box center [334, 313] width 610 height 31
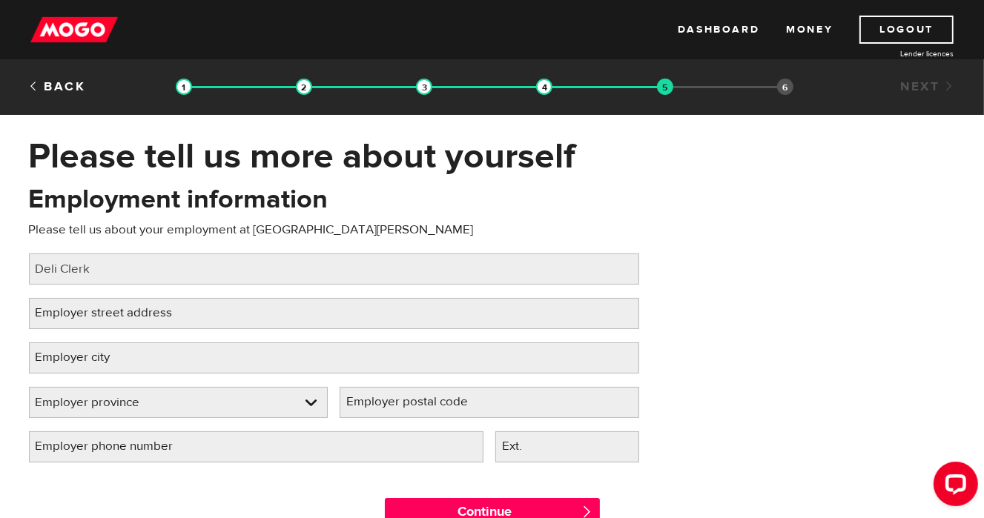
drag, startPoint x: 141, startPoint y: 309, endPoint x: 190, endPoint y: 316, distance: 49.5
click at [190, 316] on label "Employer street address" at bounding box center [116, 313] width 174 height 30
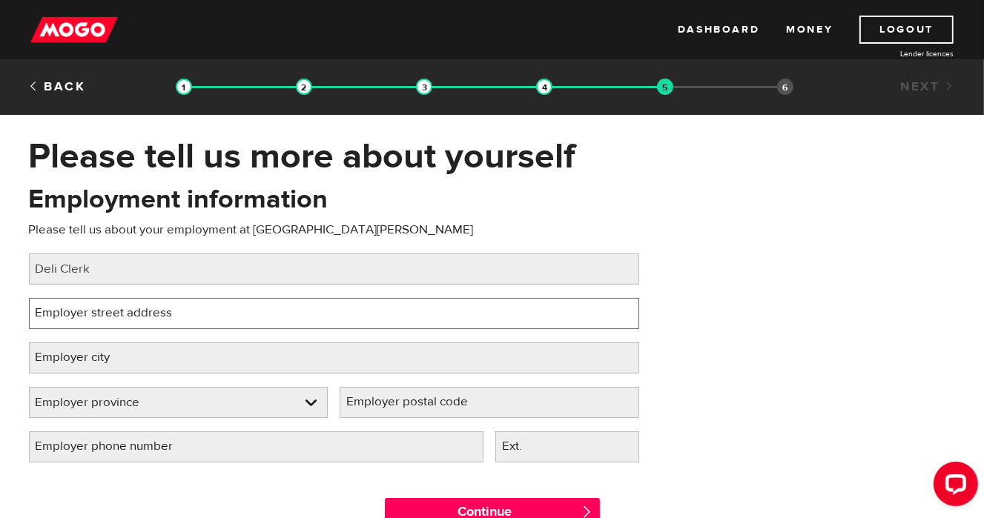
click at [190, 316] on input "Employer street address" at bounding box center [334, 313] width 610 height 31
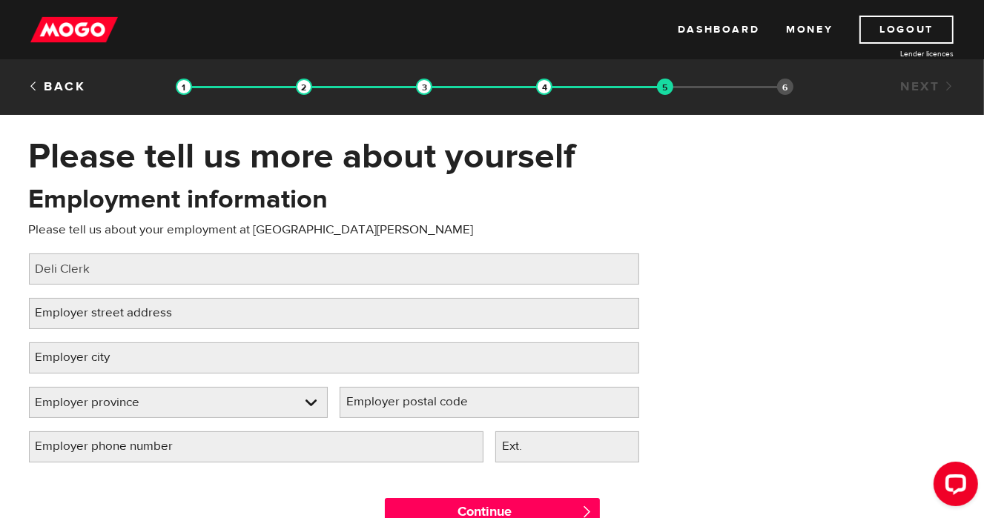
drag, startPoint x: 185, startPoint y: 312, endPoint x: 7, endPoint y: 306, distance: 178.0
click at [7, 306] on div "Please tell us more about yourself Oops! Please review the areas highlighted be…" at bounding box center [492, 339] width 984 height 408
click at [42, 311] on label "Employer street address" at bounding box center [116, 313] width 174 height 30
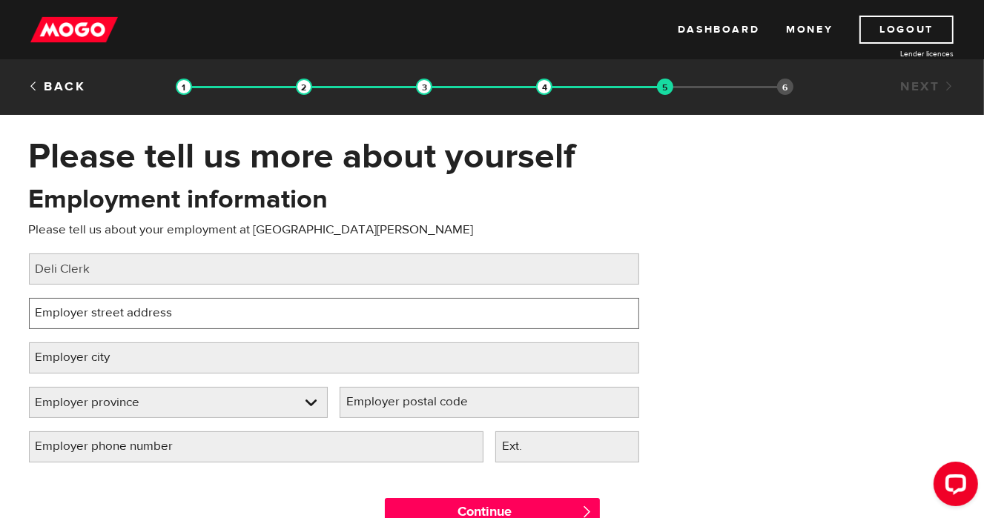
click at [42, 311] on input "Employer street address" at bounding box center [334, 313] width 610 height 31
drag, startPoint x: 42, startPoint y: 311, endPoint x: 205, endPoint y: 323, distance: 163.5
click at [205, 323] on input "Employer street address" at bounding box center [334, 313] width 610 height 31
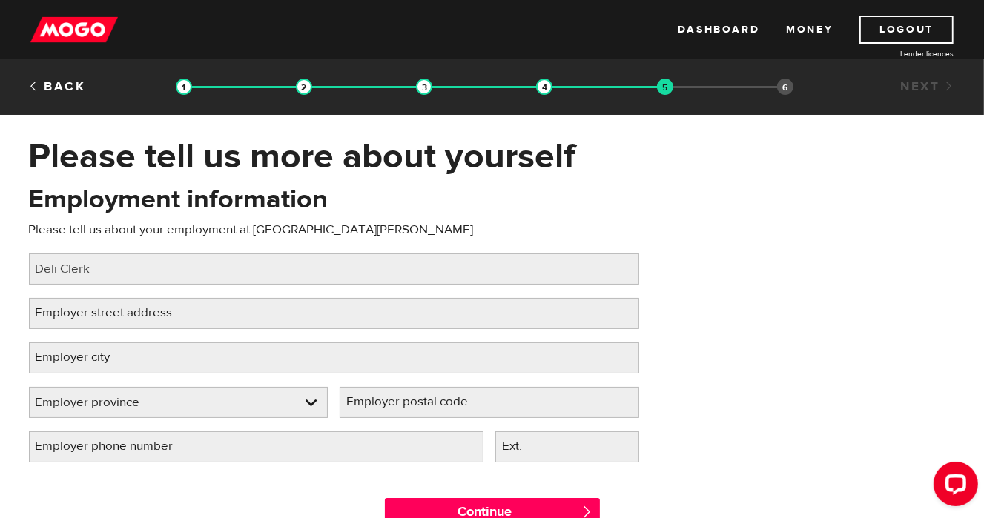
click at [688, 345] on div "Employment information Please tell us about your employment at Sobeys Gaetz Sou…" at bounding box center [492, 329] width 949 height 294
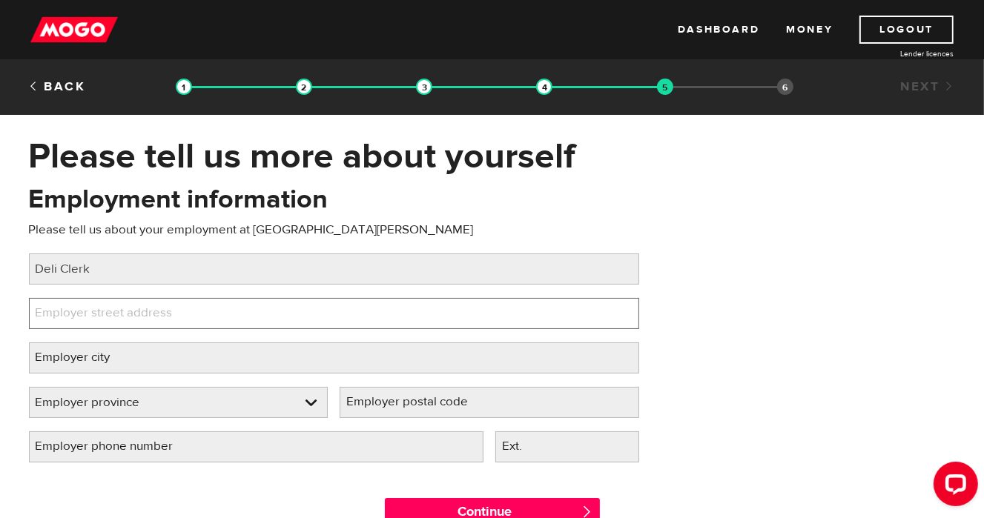
click at [222, 303] on input "Employer street address" at bounding box center [334, 313] width 610 height 31
type input "Unit 5, 5111 22nd Street"
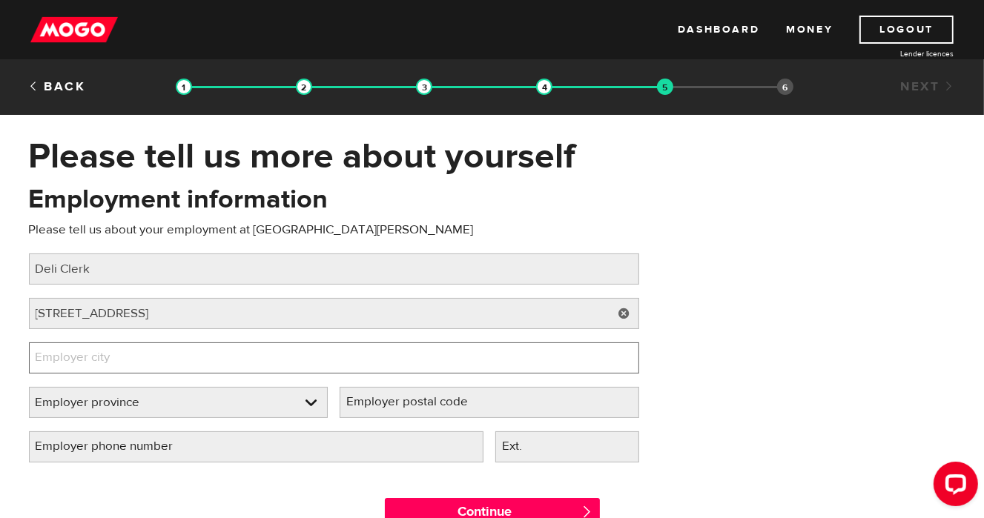
click at [188, 357] on input "Employer city" at bounding box center [334, 357] width 610 height 31
click at [194, 355] on input "Employer city" at bounding box center [334, 357] width 610 height 31
type input "Red Deer"
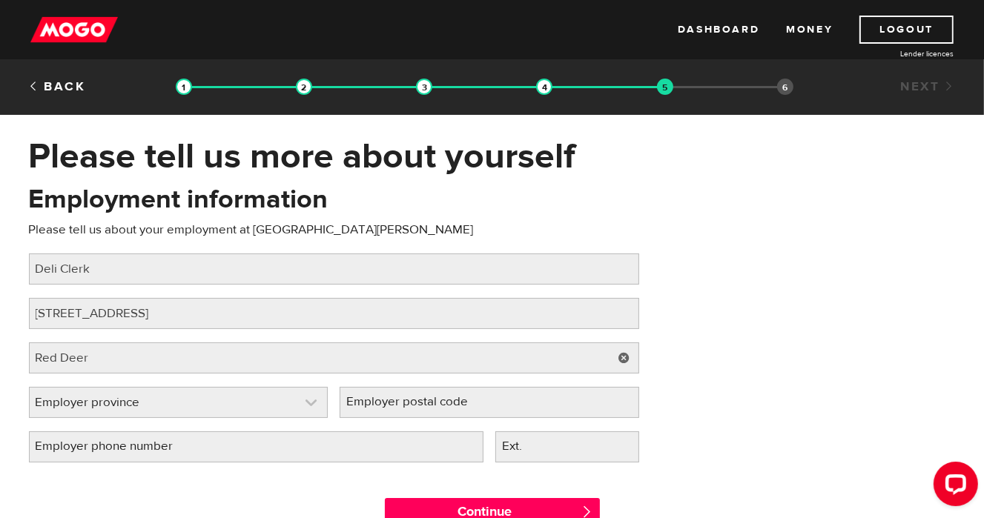
click at [311, 402] on link at bounding box center [179, 403] width 298 height 30
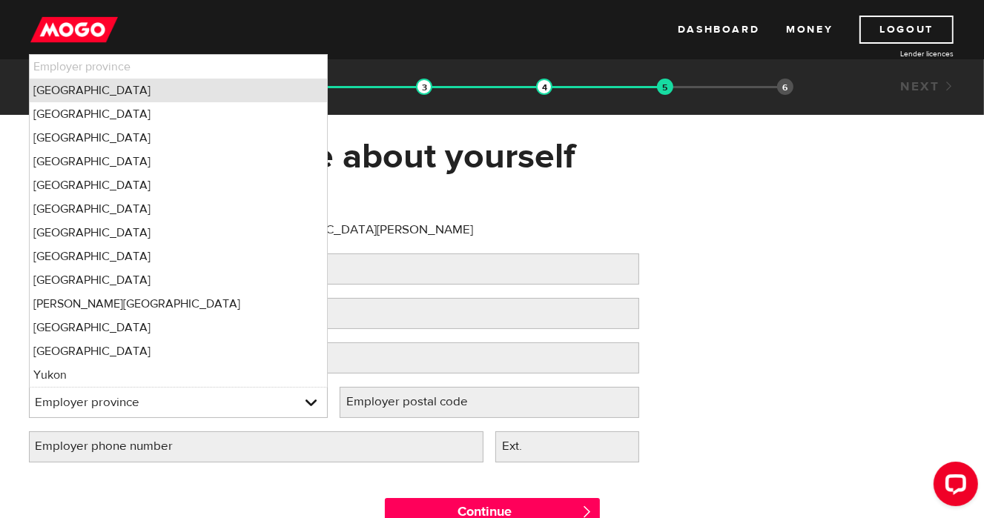
click at [80, 89] on li "Alberta" at bounding box center [179, 91] width 298 height 24
select select "AB"
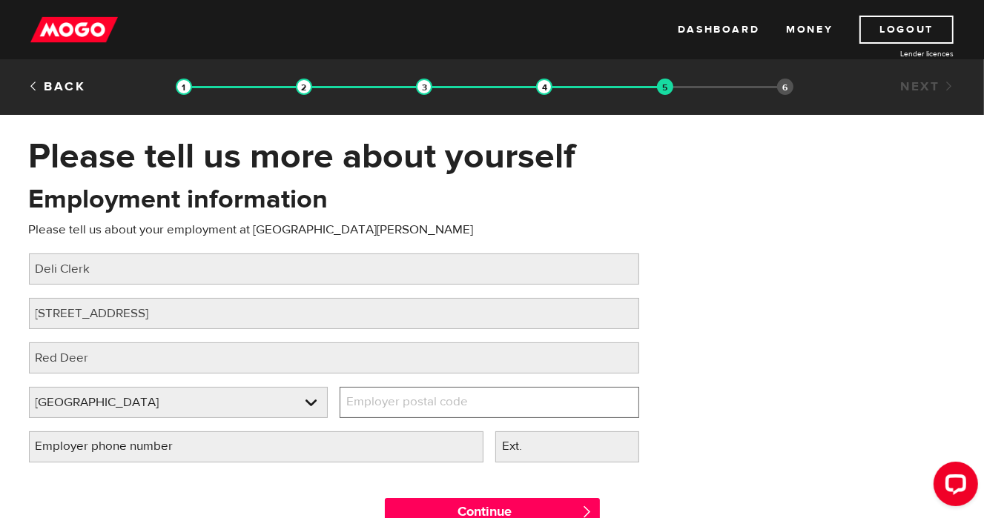
click at [543, 399] on input "Employer postal code" at bounding box center [488, 402] width 299 height 31
type input "T4R 2K1"
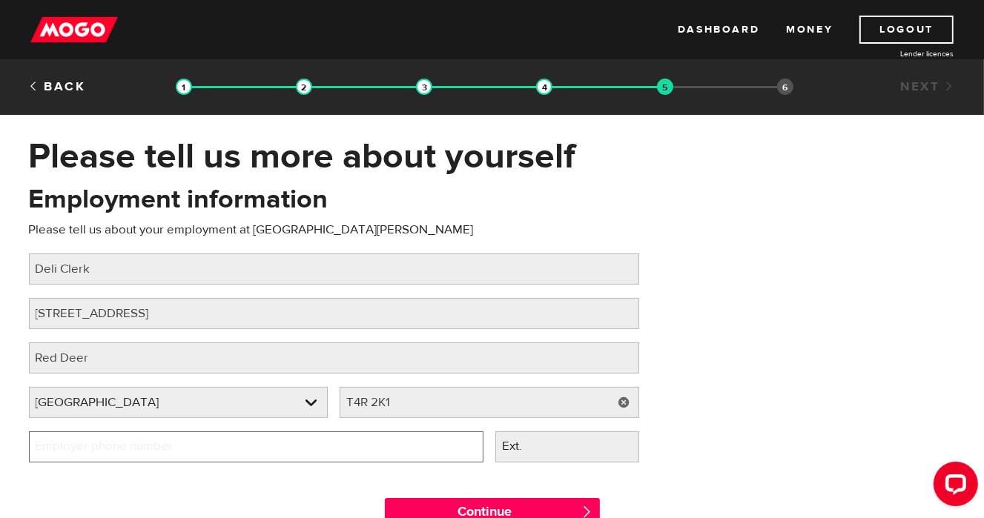
click at [253, 451] on input "Employer phone number" at bounding box center [256, 446] width 454 height 31
type input "(403) 348-0848"
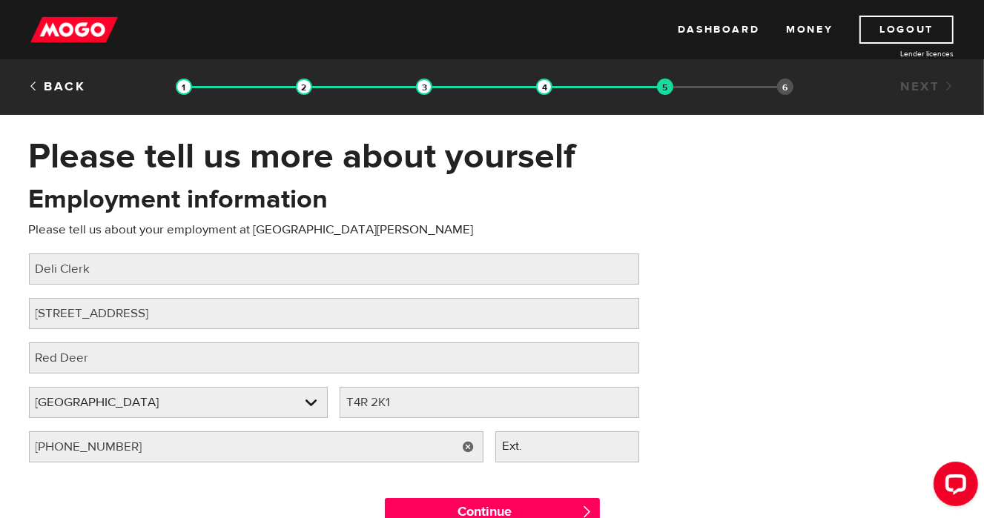
click at [718, 377] on div "Employment information Please tell us about your employment at Sobeys Gaetz Sou…" at bounding box center [492, 329] width 949 height 294
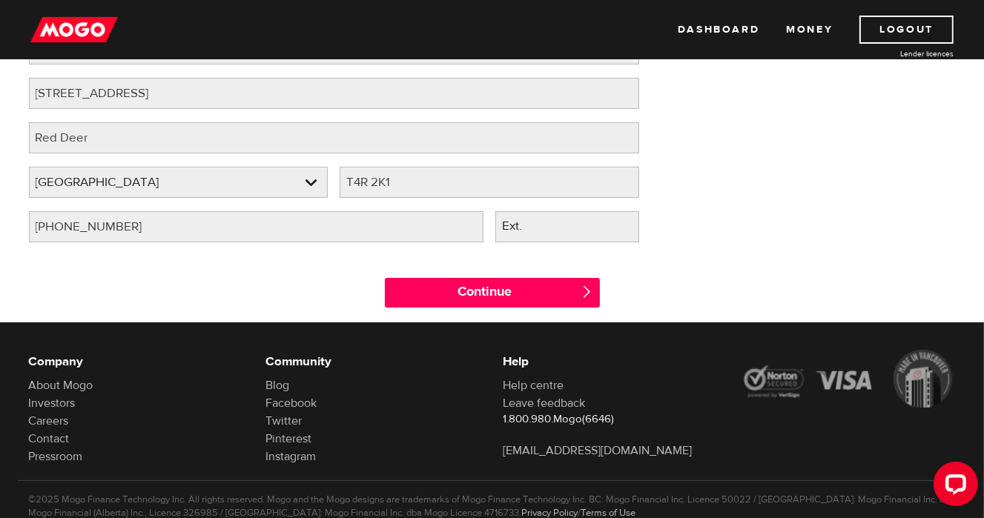
scroll to position [222, 0]
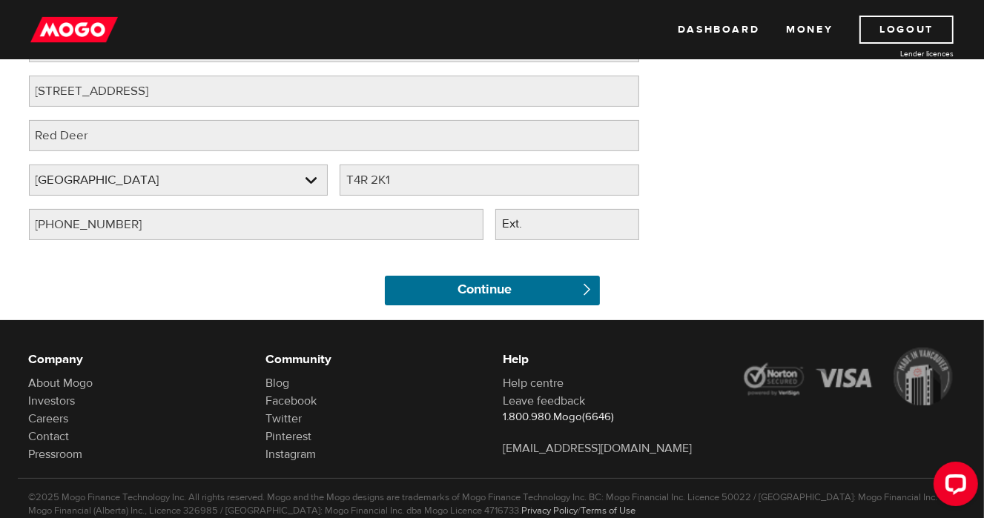
drag, startPoint x: 420, startPoint y: 287, endPoint x: 763, endPoint y: 244, distance: 345.8
click at [419, 287] on input "Continue" at bounding box center [492, 291] width 215 height 30
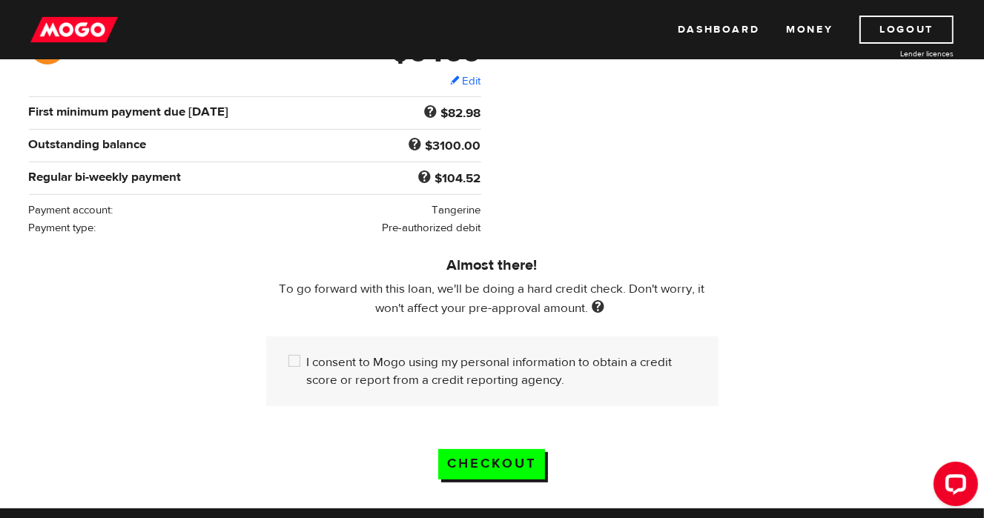
scroll to position [296, 0]
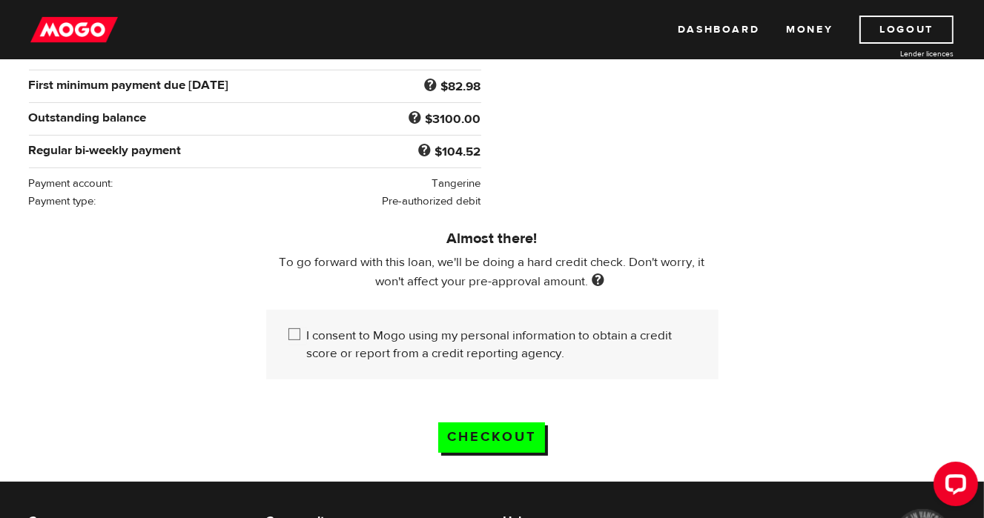
click at [296, 328] on input "I consent to Mogo using my personal information to obtain a credit score or rep…" at bounding box center [297, 336] width 19 height 19
checkbox input "true"
click at [494, 440] on input "Checkout" at bounding box center [491, 437] width 107 height 30
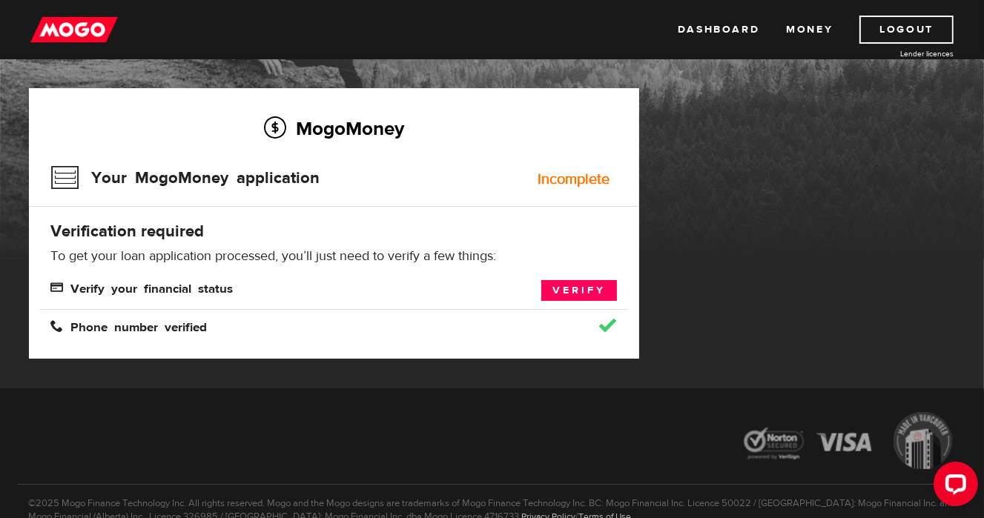
scroll to position [148, 0]
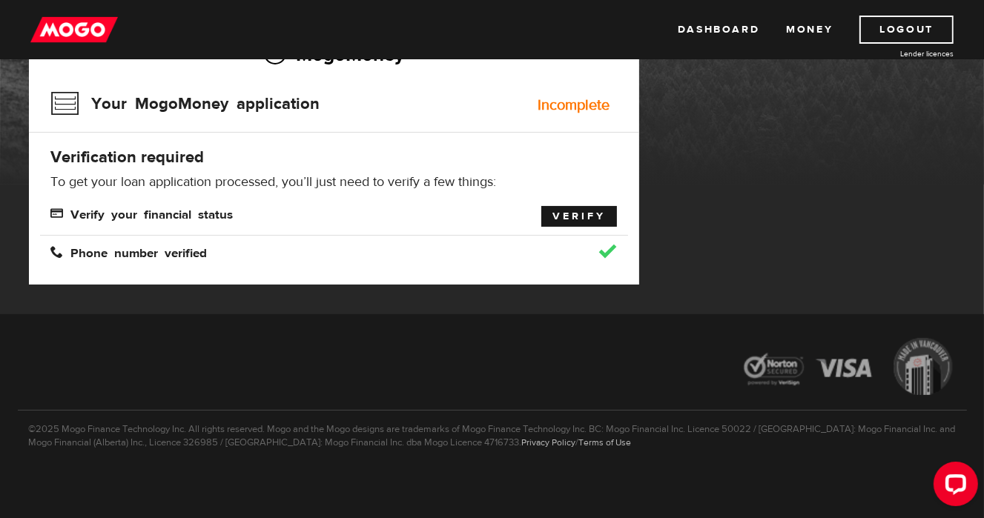
click at [572, 214] on link "Verify" at bounding box center [579, 216] width 76 height 21
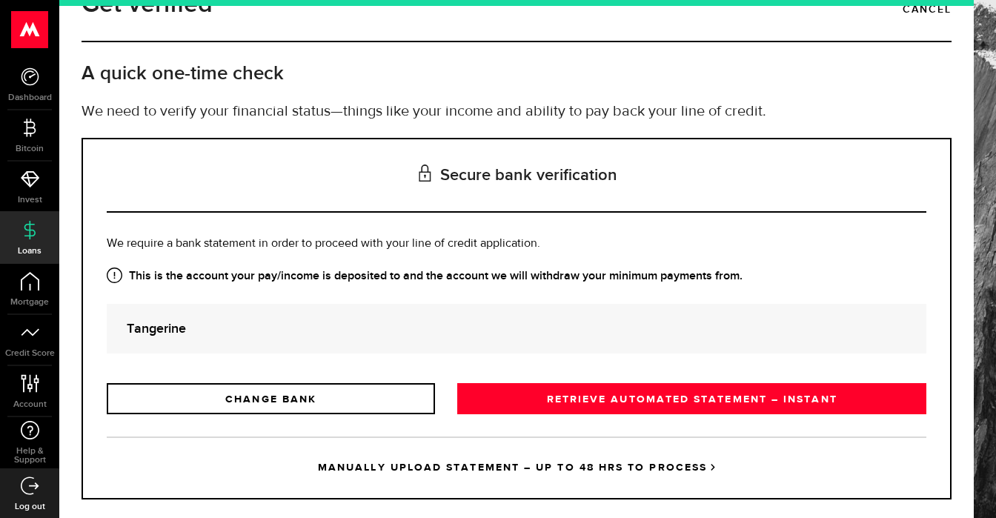
scroll to position [64, 0]
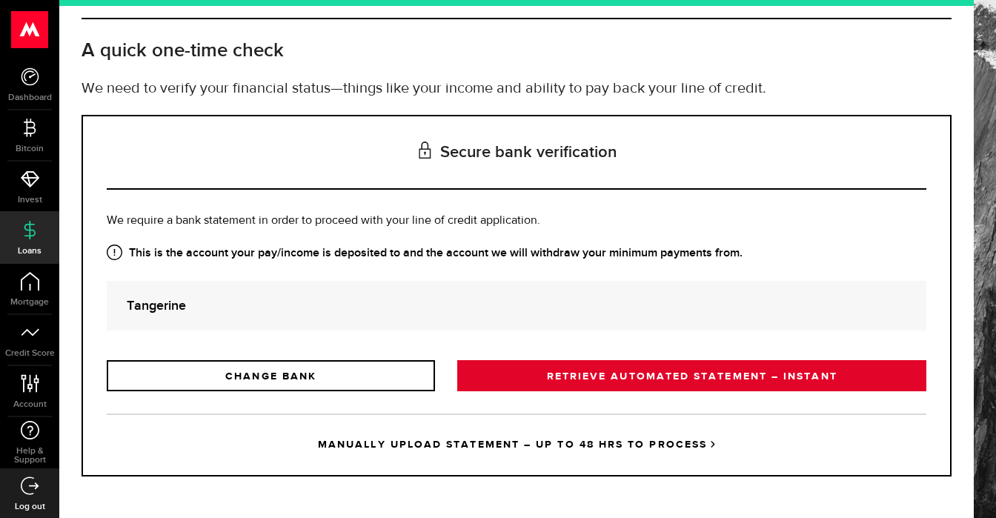
click at [606, 374] on link "RETRIEVE AUTOMATED STATEMENT – INSTANT" at bounding box center [691, 375] width 469 height 31
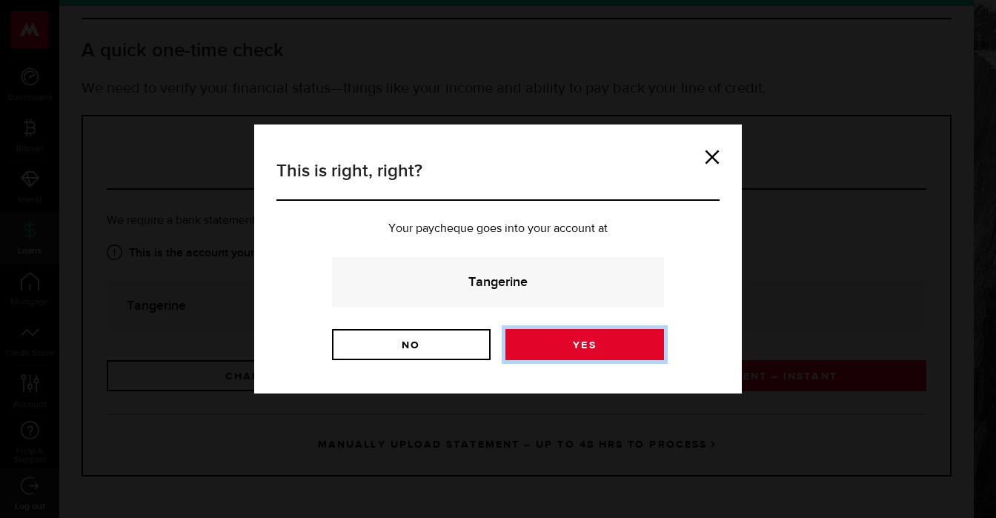
click at [609, 340] on link "Yes" at bounding box center [584, 344] width 159 height 31
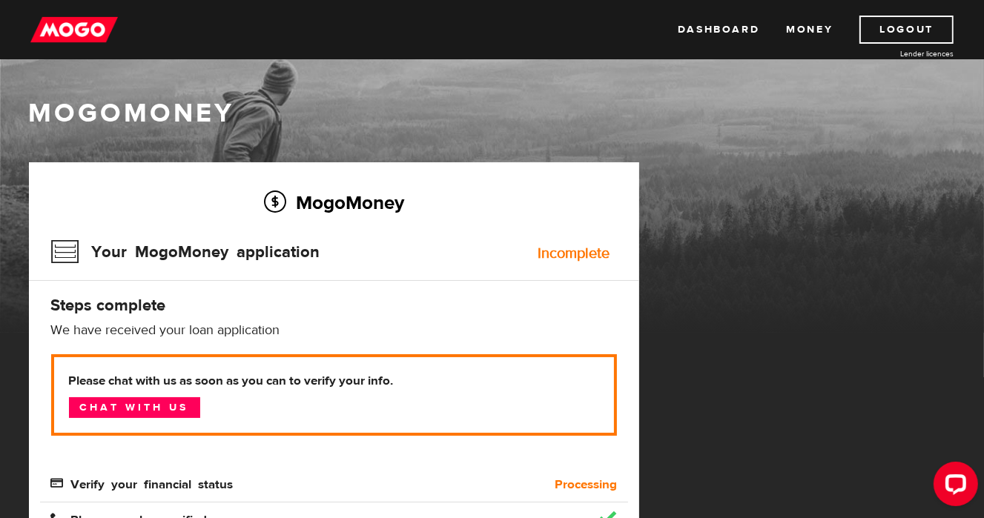
scroll to position [74, 0]
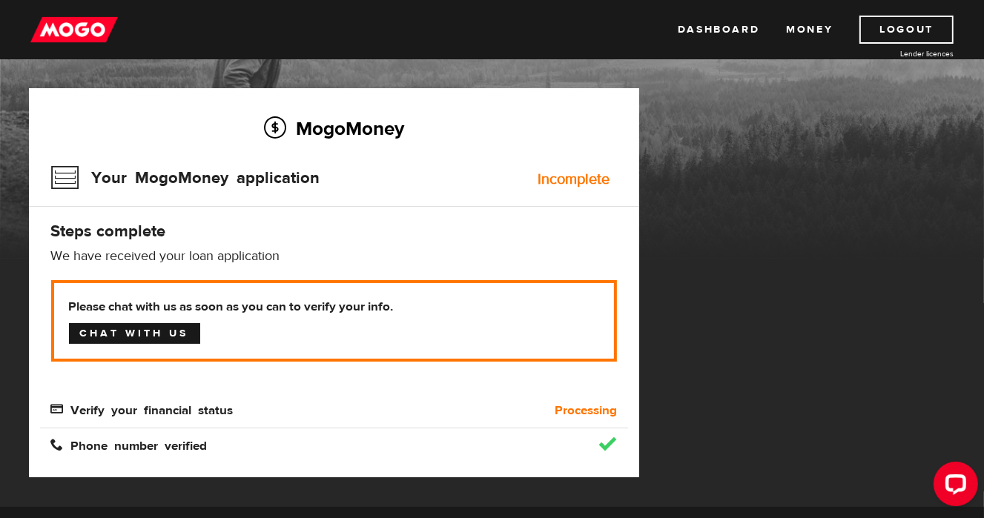
click at [186, 339] on link "Chat with us" at bounding box center [134, 333] width 131 height 21
click at [972, 465] on div "new message indicator" at bounding box center [972, 466] width 4 height 4
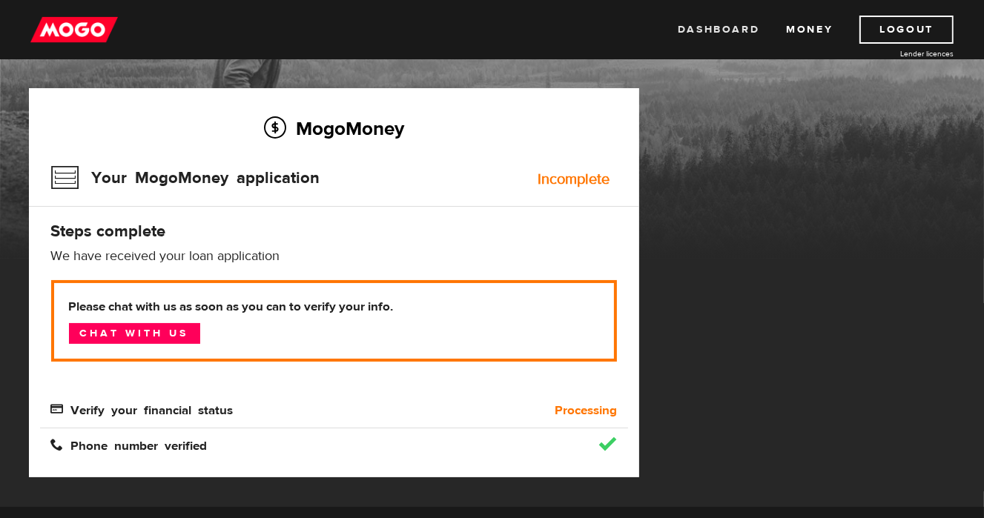
click at [711, 31] on link "Dashboard" at bounding box center [718, 30] width 82 height 28
